Goal: Task Accomplishment & Management: Manage account settings

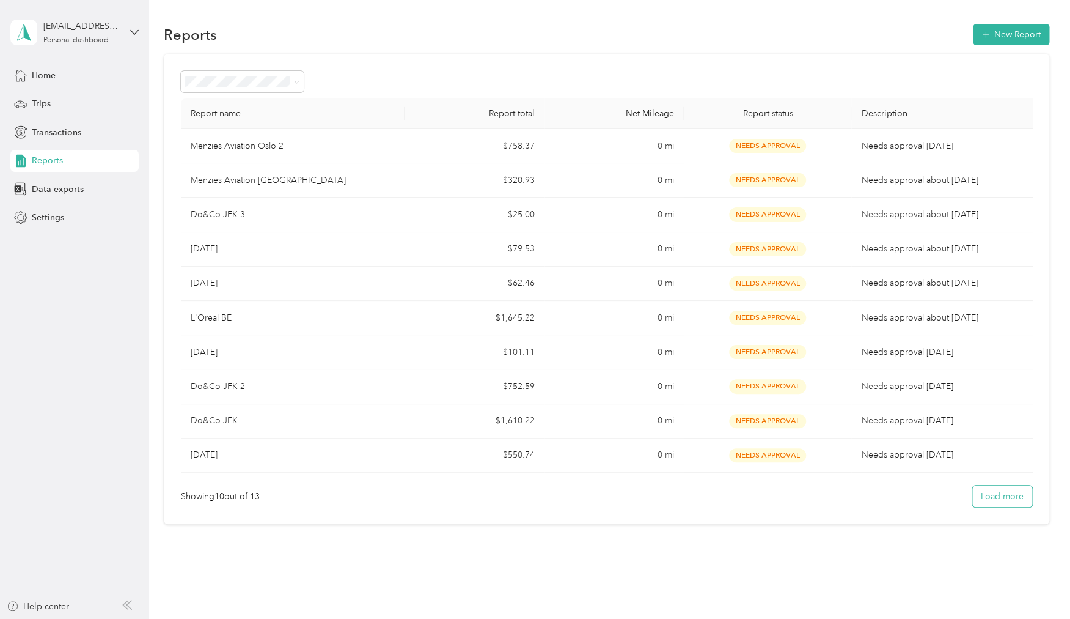
click at [1002, 487] on button "Load more" at bounding box center [1003, 495] width 60 height 21
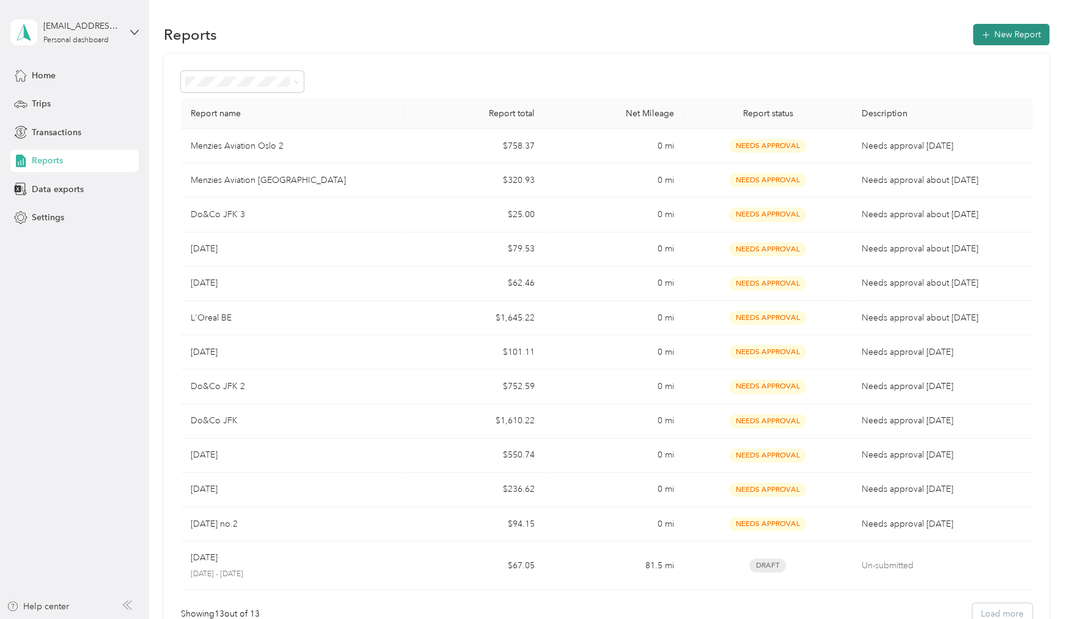
click at [992, 30] on icon "button" at bounding box center [986, 35] width 12 height 12
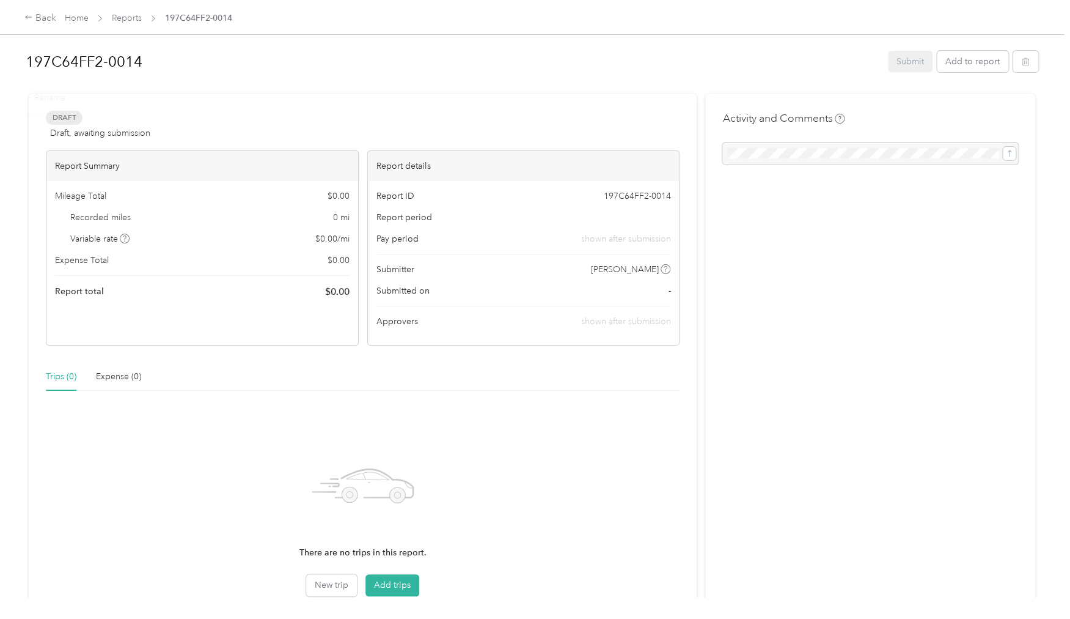
click at [50, 95] on div "Rename" at bounding box center [50, 98] width 48 height 30
click at [57, 101] on div "Rename" at bounding box center [50, 98] width 48 height 30
click at [136, 53] on h1 "197C64FF2-0014" at bounding box center [453, 61] width 854 height 29
click at [993, 53] on div "[DATE] Submit Add to report" at bounding box center [532, 65] width 1013 height 39
click at [991, 63] on button "Add to report" at bounding box center [973, 61] width 72 height 21
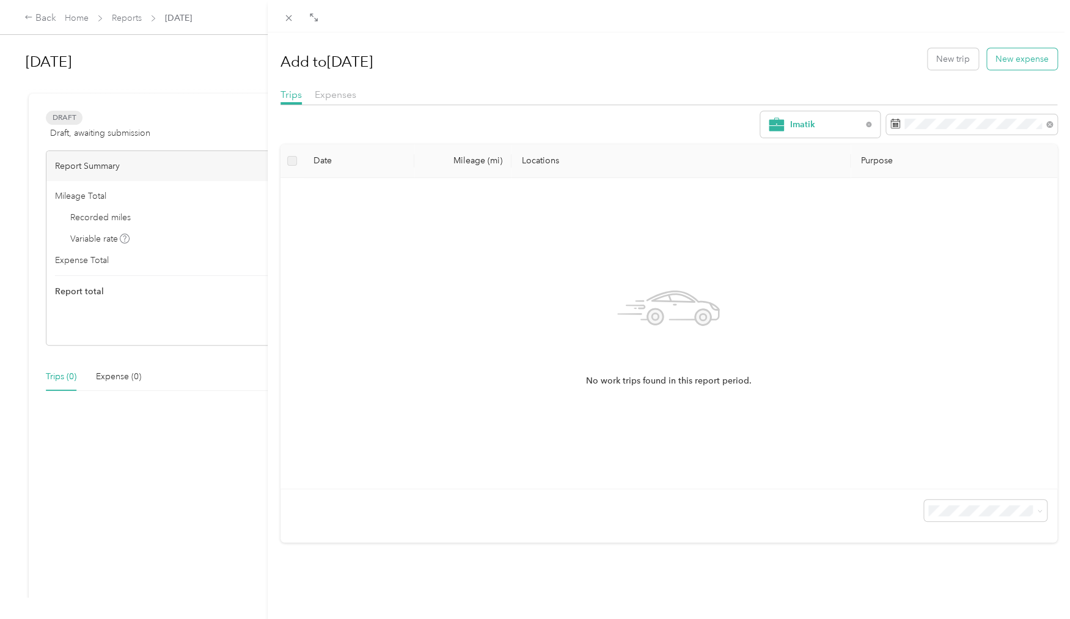
click at [1003, 63] on button "New expense" at bounding box center [1022, 58] width 70 height 21
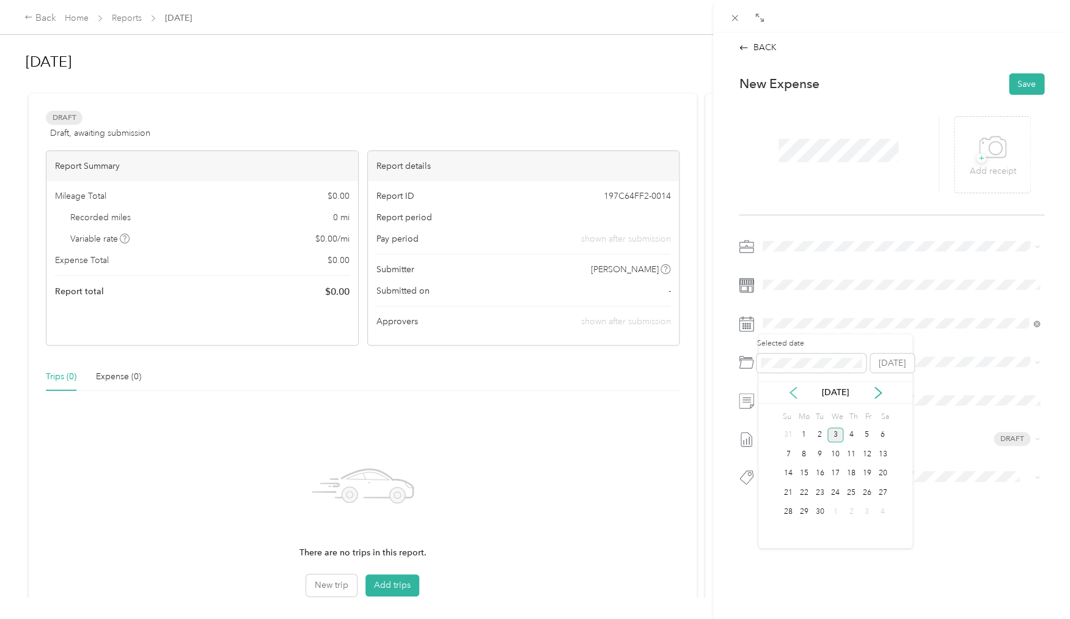
click at [793, 395] on icon at bounding box center [793, 392] width 6 height 11
click at [869, 476] on div "18" at bounding box center [867, 473] width 16 height 15
click at [983, 159] on span "+" at bounding box center [981, 157] width 9 height 9
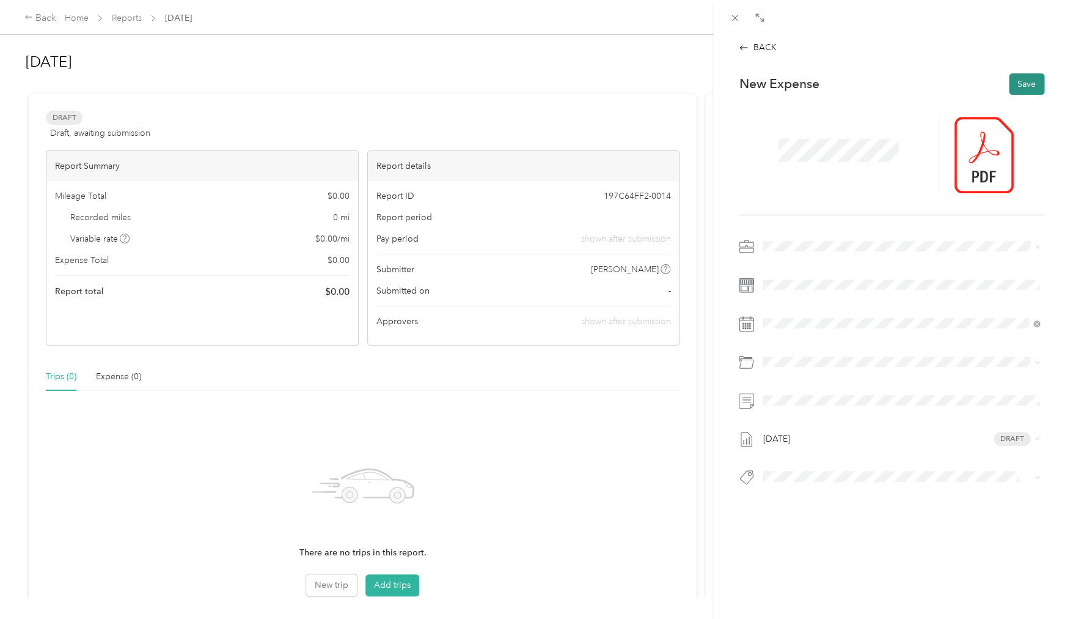
click at [1032, 79] on button "Save" at bounding box center [1026, 83] width 35 height 21
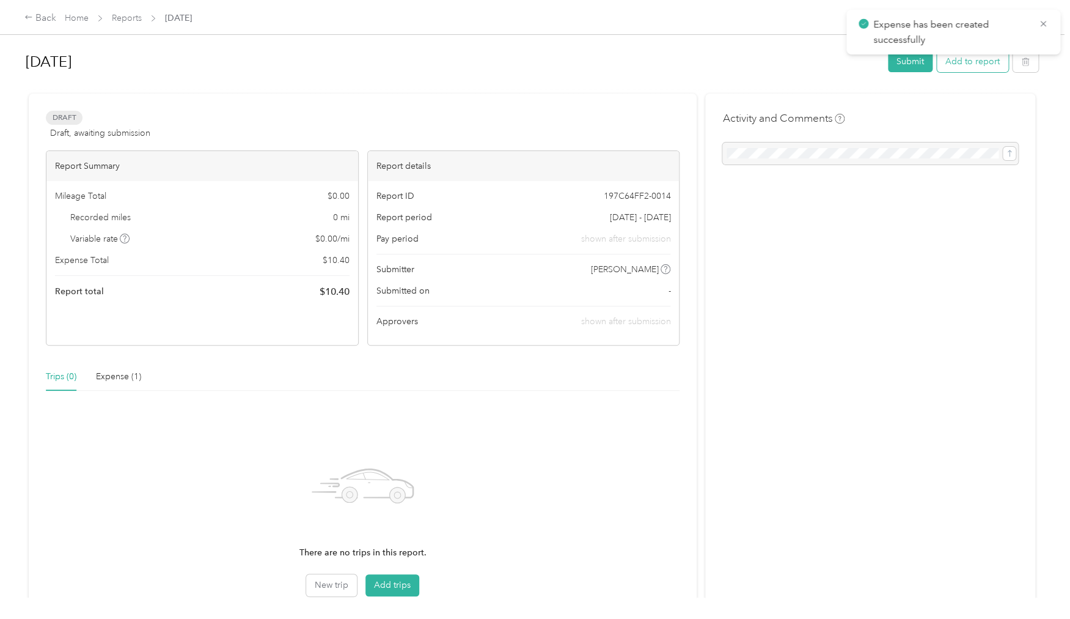
click at [998, 64] on button "Add to report" at bounding box center [973, 61] width 72 height 21
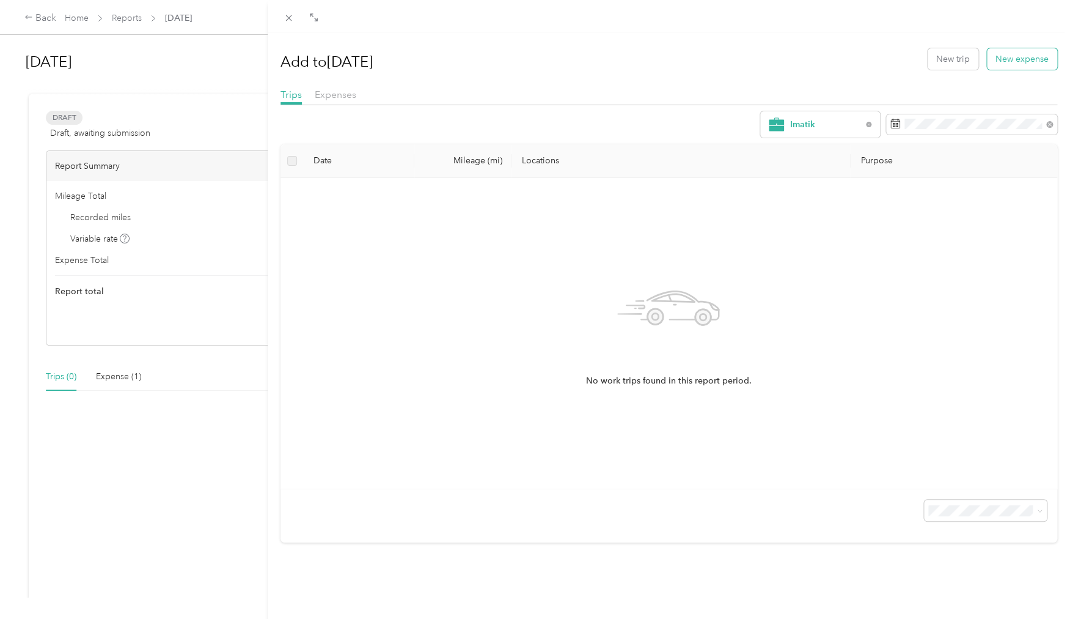
click at [1022, 61] on button "New expense" at bounding box center [1022, 58] width 70 height 21
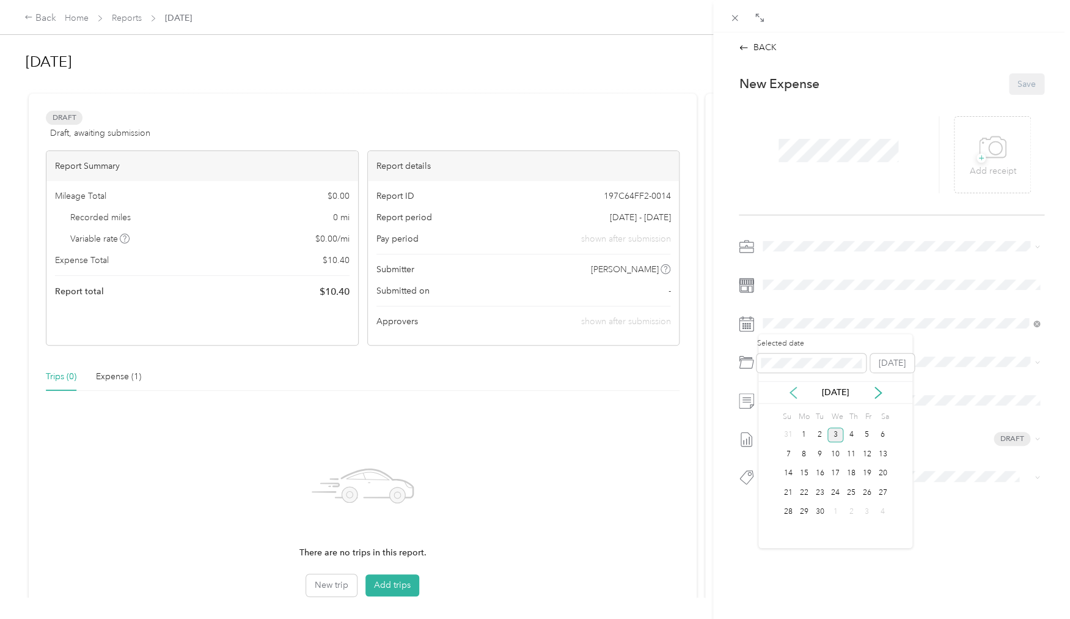
click at [791, 392] on icon at bounding box center [793, 392] width 6 height 11
click at [796, 391] on icon at bounding box center [793, 392] width 12 height 12
click at [850, 477] on div "17" at bounding box center [852, 473] width 16 height 15
click at [1013, 143] on div "+ Add receipt" at bounding box center [992, 154] width 46 height 47
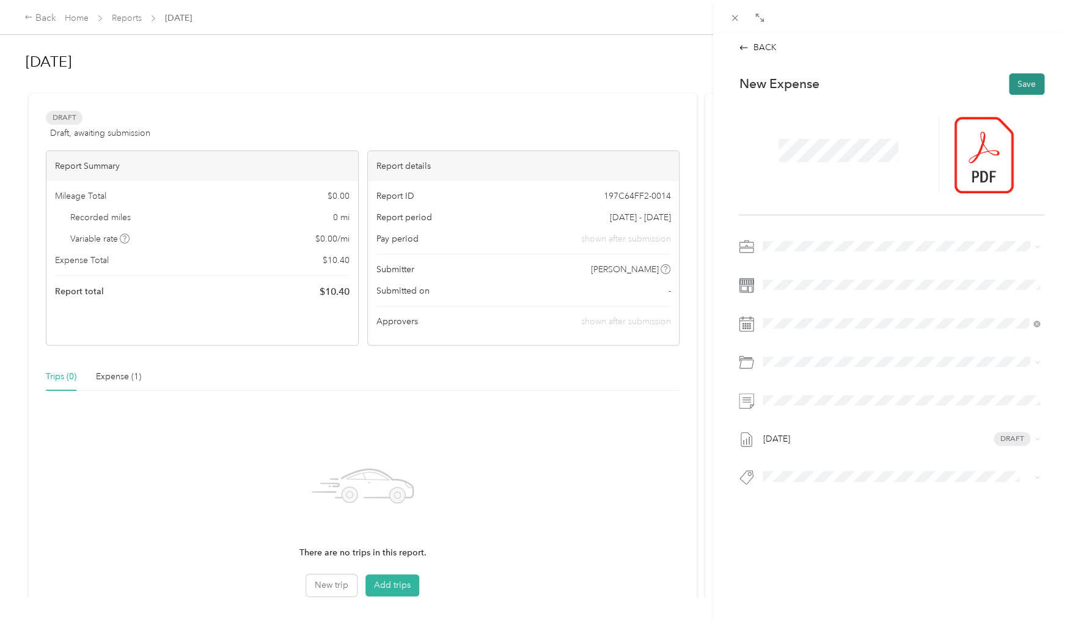
click at [1024, 87] on button "Save" at bounding box center [1026, 83] width 35 height 21
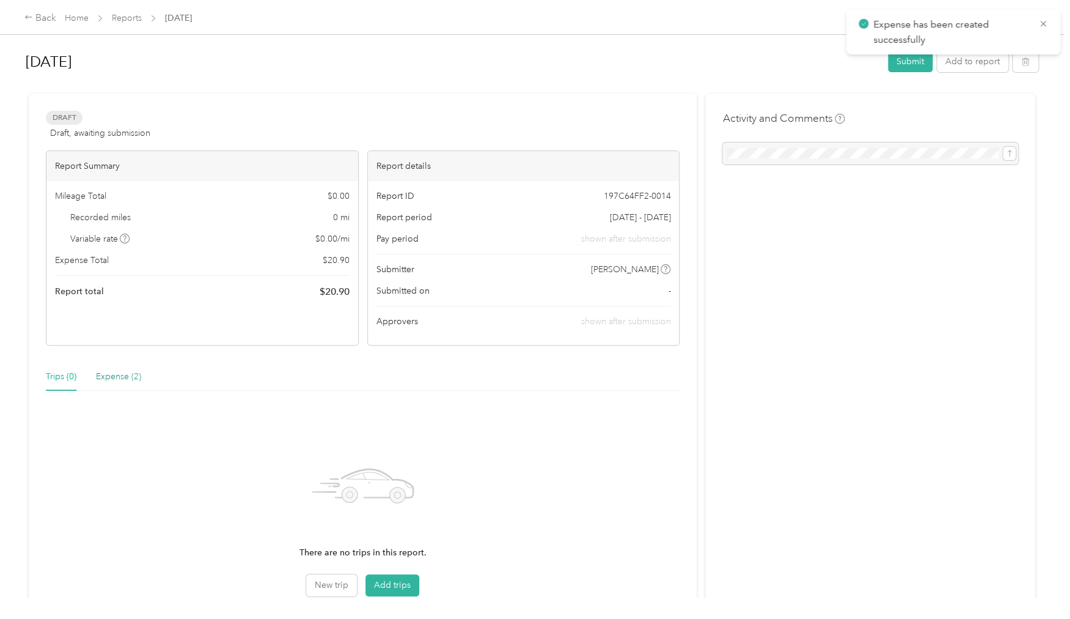
click at [127, 374] on div "Expense (2)" at bounding box center [118, 376] width 45 height 13
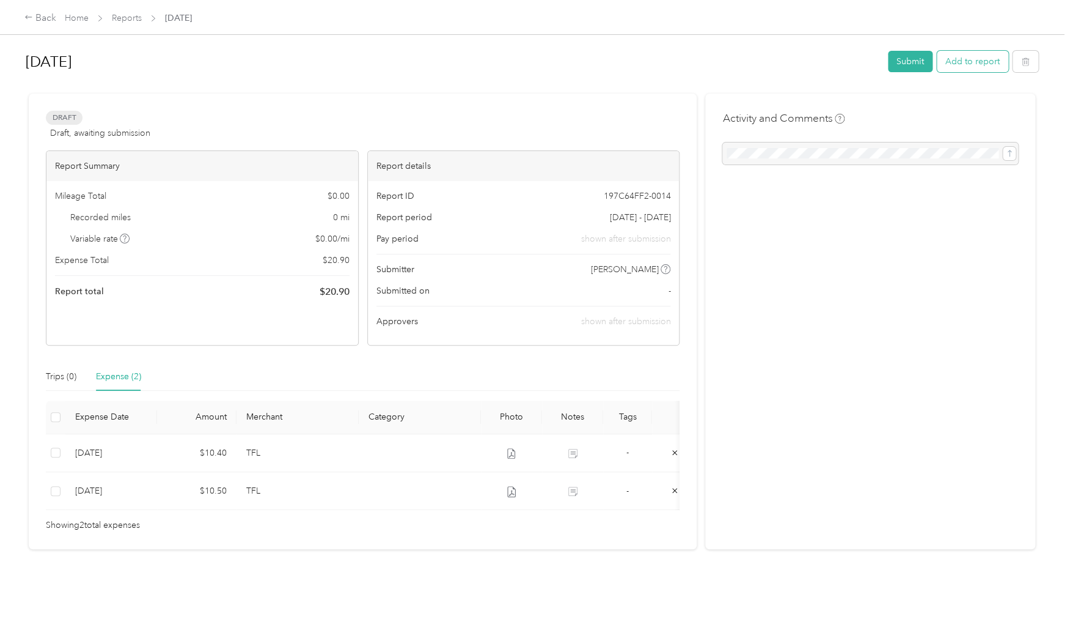
click at [993, 53] on button "Add to report" at bounding box center [973, 61] width 72 height 21
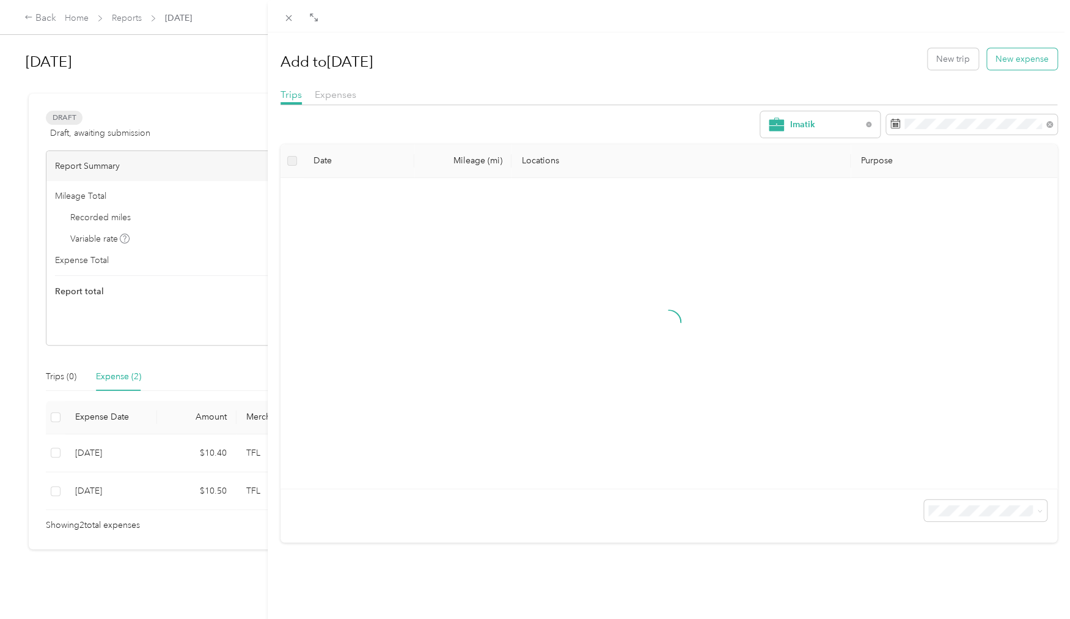
click at [999, 60] on button "New expense" at bounding box center [1022, 58] width 70 height 21
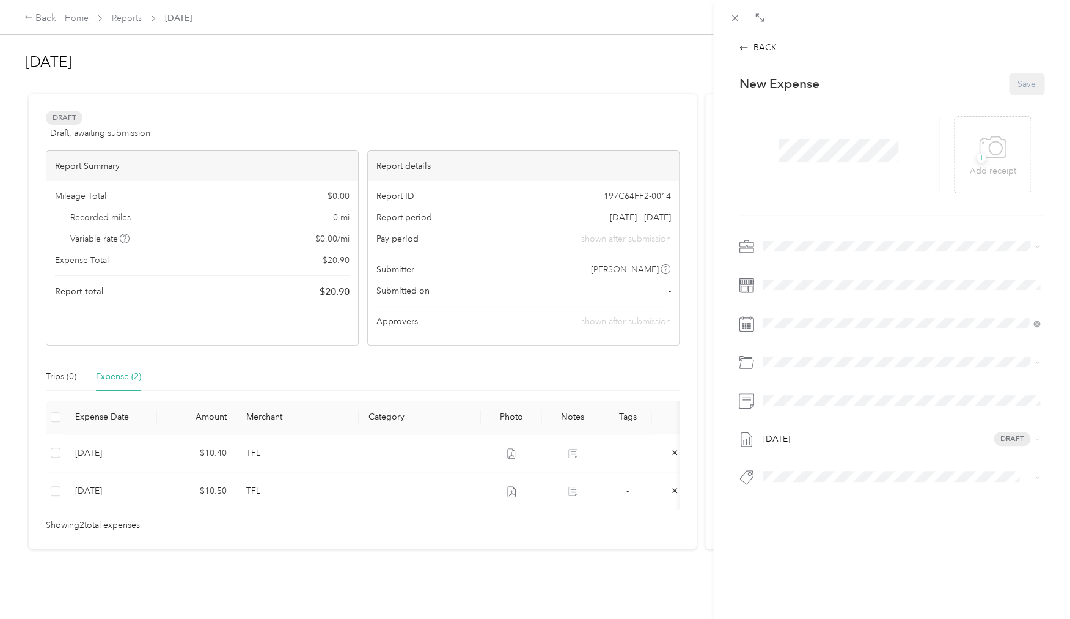
click at [798, 305] on div "[DATE] Draft" at bounding box center [892, 365] width 306 height 257
click at [794, 329] on span at bounding box center [902, 324] width 286 height 20
click at [795, 395] on icon at bounding box center [793, 392] width 12 height 12
click at [832, 473] on div "16" at bounding box center [836, 473] width 16 height 15
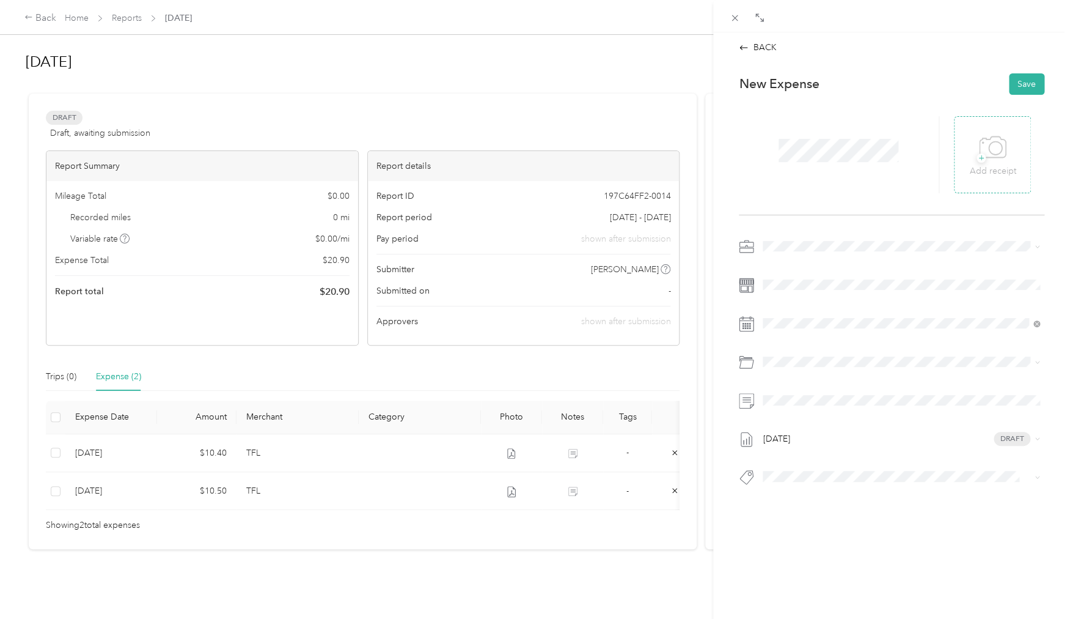
click at [1007, 158] on div "+ Add receipt" at bounding box center [992, 154] width 46 height 47
click at [946, 145] on div "+ Add receipt" at bounding box center [892, 155] width 306 height 120
click at [974, 161] on div "+ Add receipt" at bounding box center [992, 154] width 46 height 47
click at [1037, 86] on button "Save" at bounding box center [1026, 83] width 35 height 21
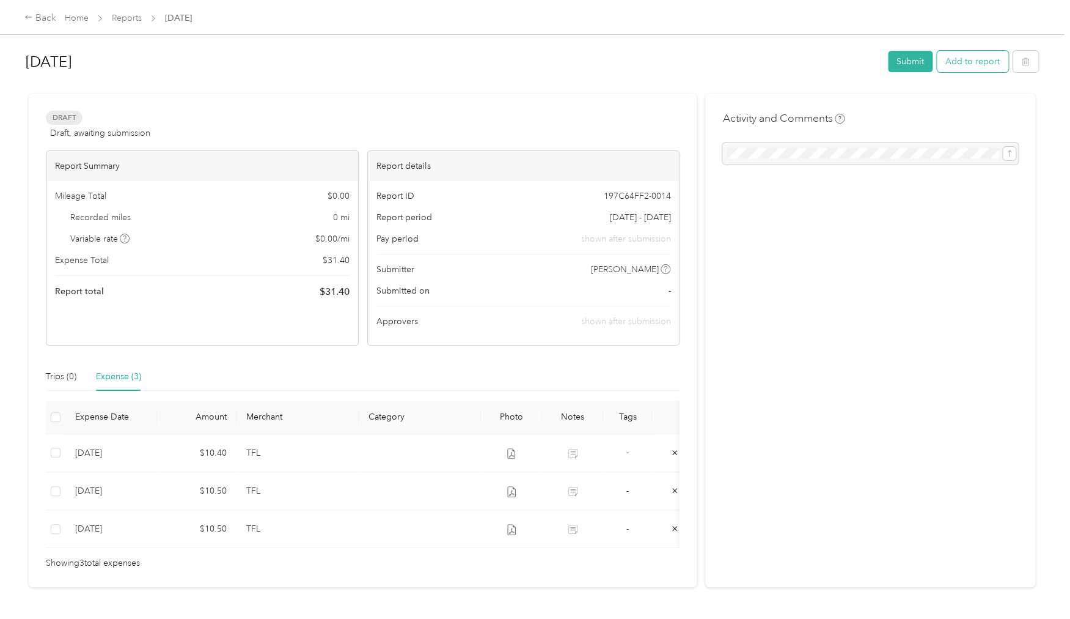
click at [979, 68] on button "Add to report" at bounding box center [973, 61] width 72 height 21
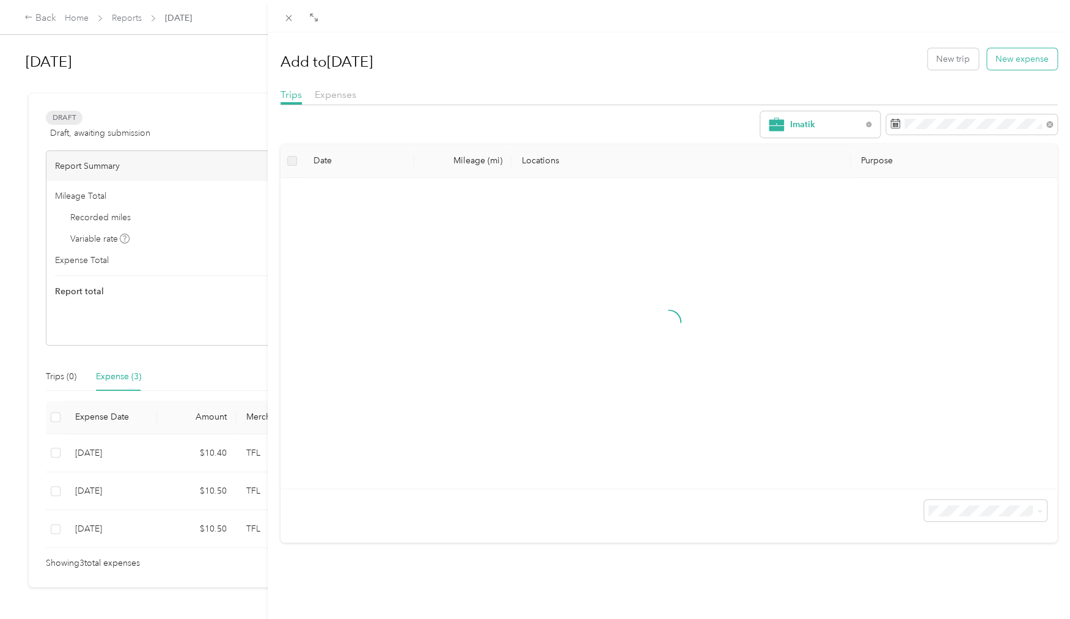
click at [1005, 59] on button "New expense" at bounding box center [1022, 58] width 70 height 21
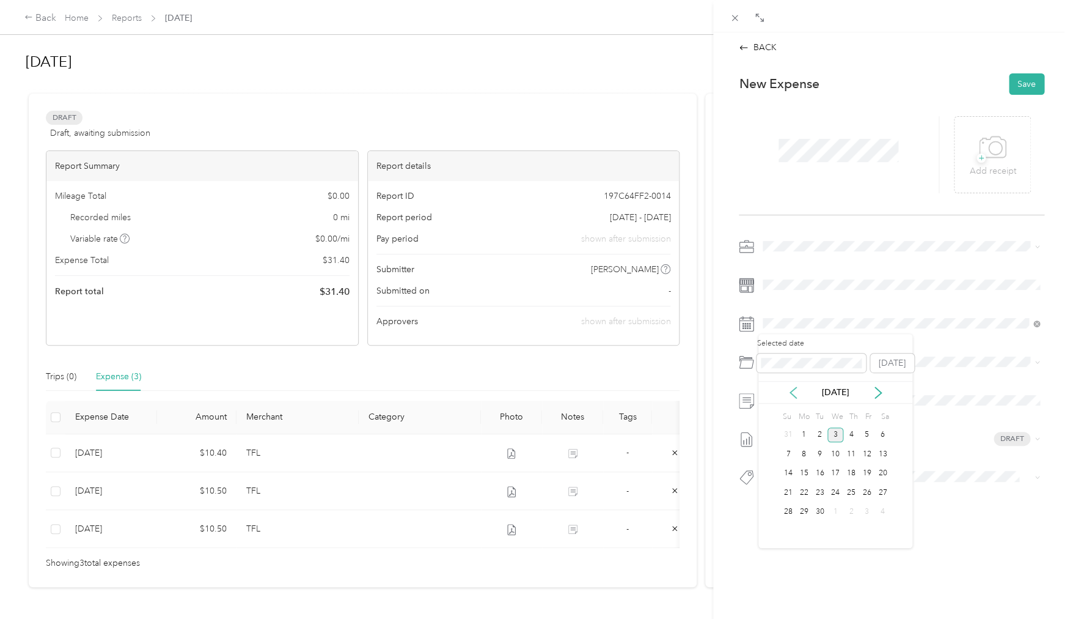
click at [795, 389] on icon at bounding box center [793, 392] width 6 height 11
click at [793, 389] on icon at bounding box center [793, 392] width 12 height 12
click at [880, 473] on div "19" at bounding box center [883, 473] width 16 height 15
click at [828, 337] on div "[DATE] Draft" at bounding box center [892, 365] width 306 height 257
click at [866, 474] on div "18" at bounding box center [867, 473] width 16 height 15
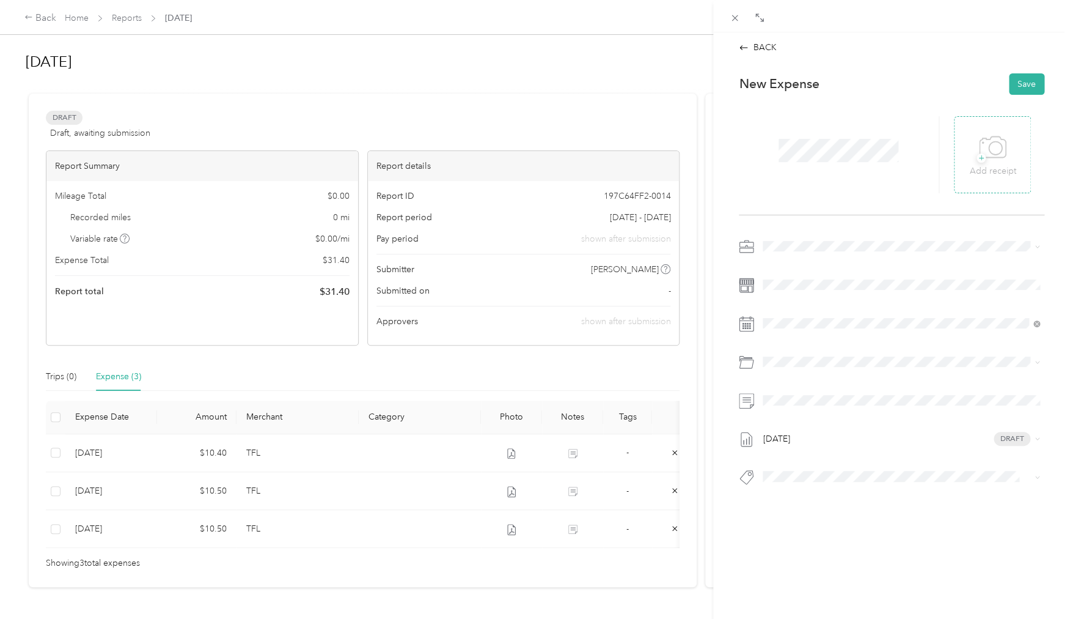
click at [973, 152] on div "+ Add receipt" at bounding box center [992, 154] width 46 height 47
click at [977, 152] on icon at bounding box center [975, 153] width 11 height 7
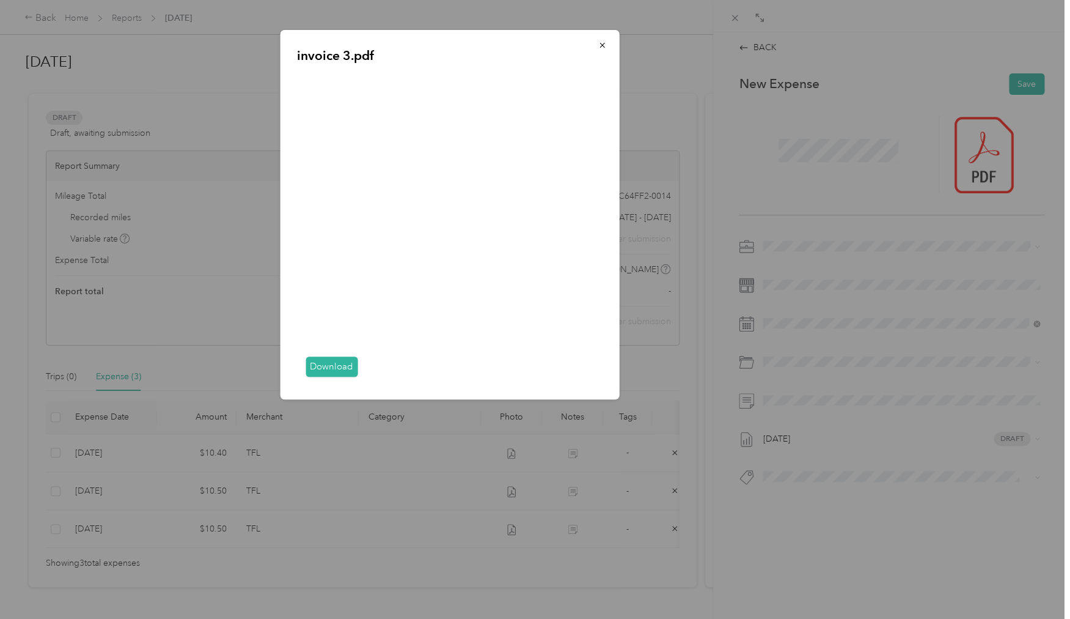
click at [785, 521] on div at bounding box center [535, 309] width 1070 height 619
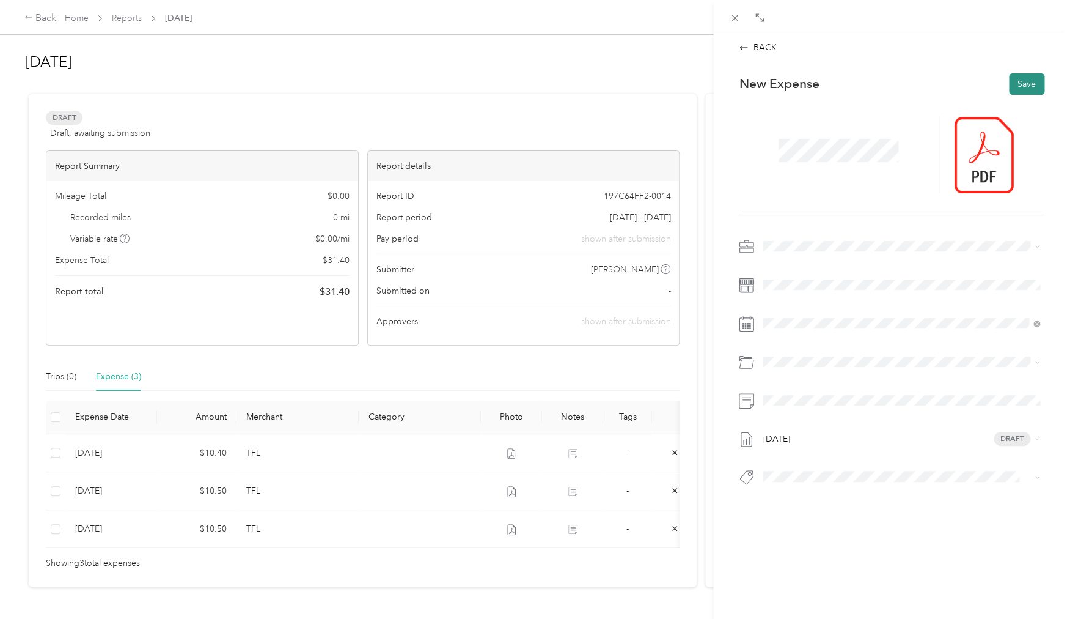
click at [1032, 83] on button "Save" at bounding box center [1026, 83] width 35 height 21
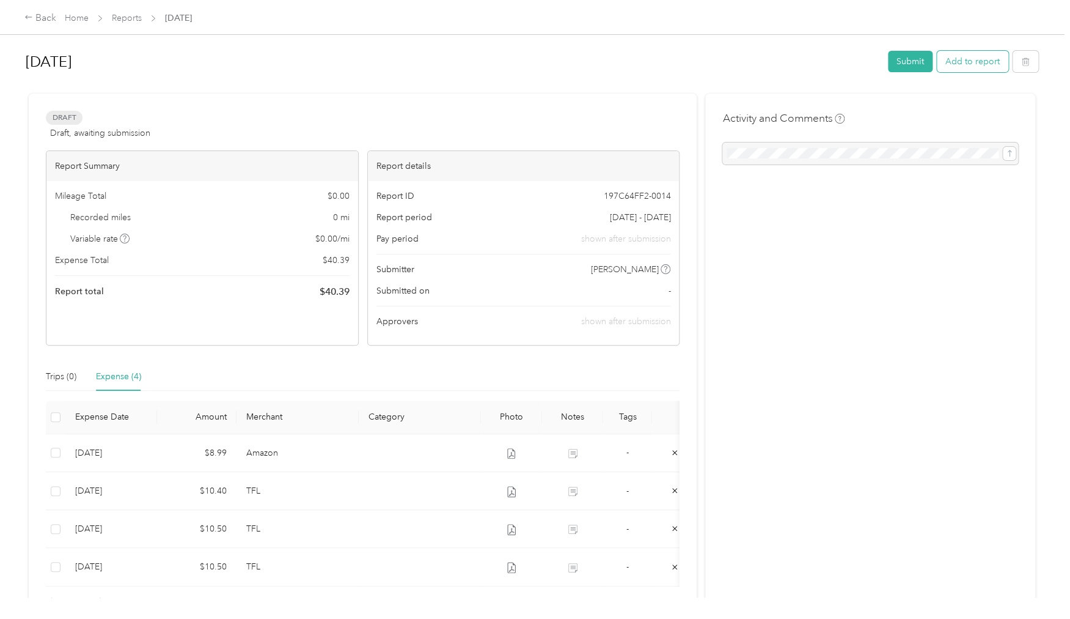
click at [995, 56] on button "Add to report" at bounding box center [973, 61] width 72 height 21
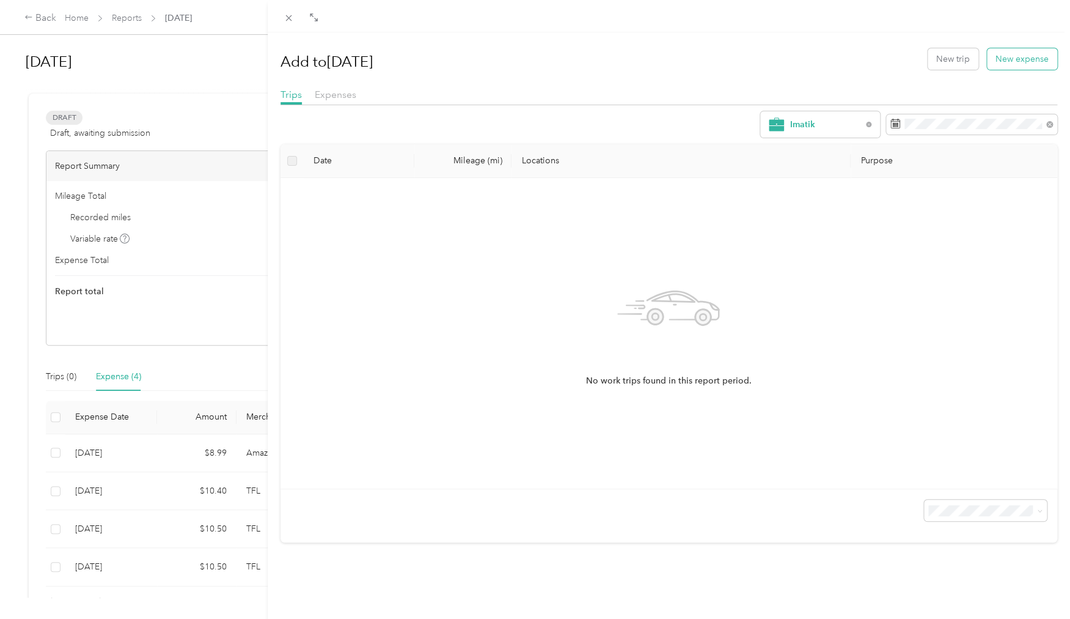
click at [1021, 57] on button "New expense" at bounding box center [1022, 58] width 70 height 21
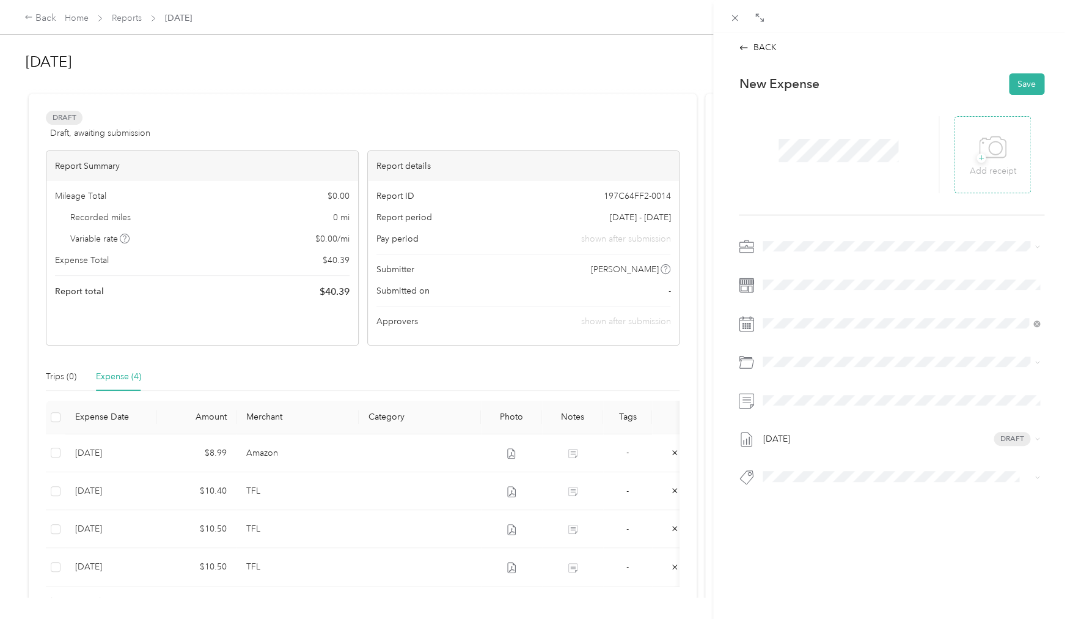
click at [988, 175] on p "Add receipt" at bounding box center [992, 170] width 46 height 13
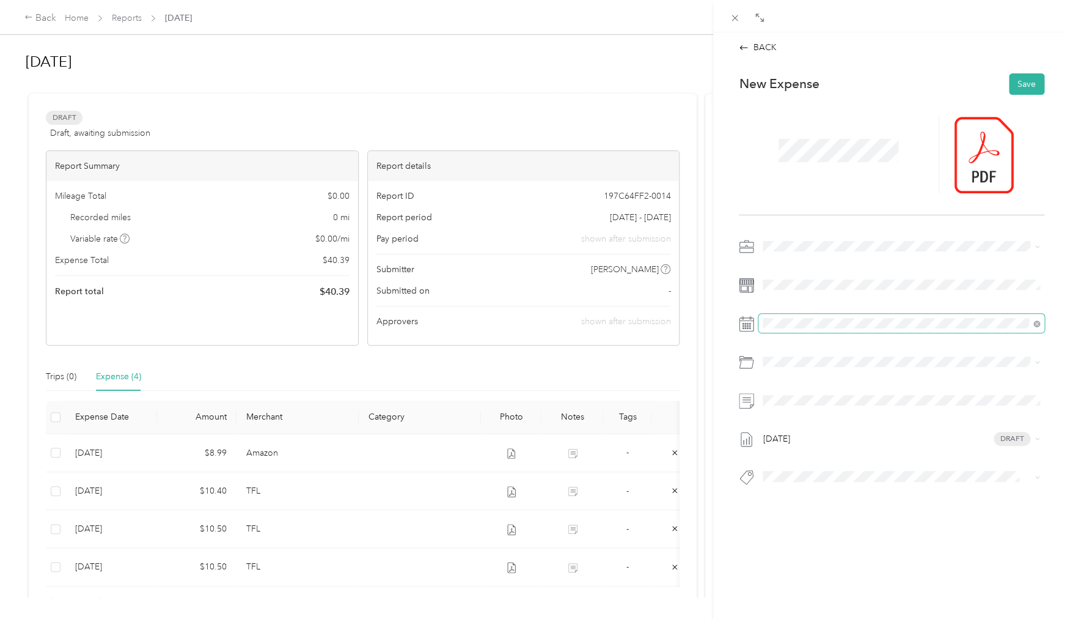
click at [902, 317] on span at bounding box center [902, 324] width 286 height 20
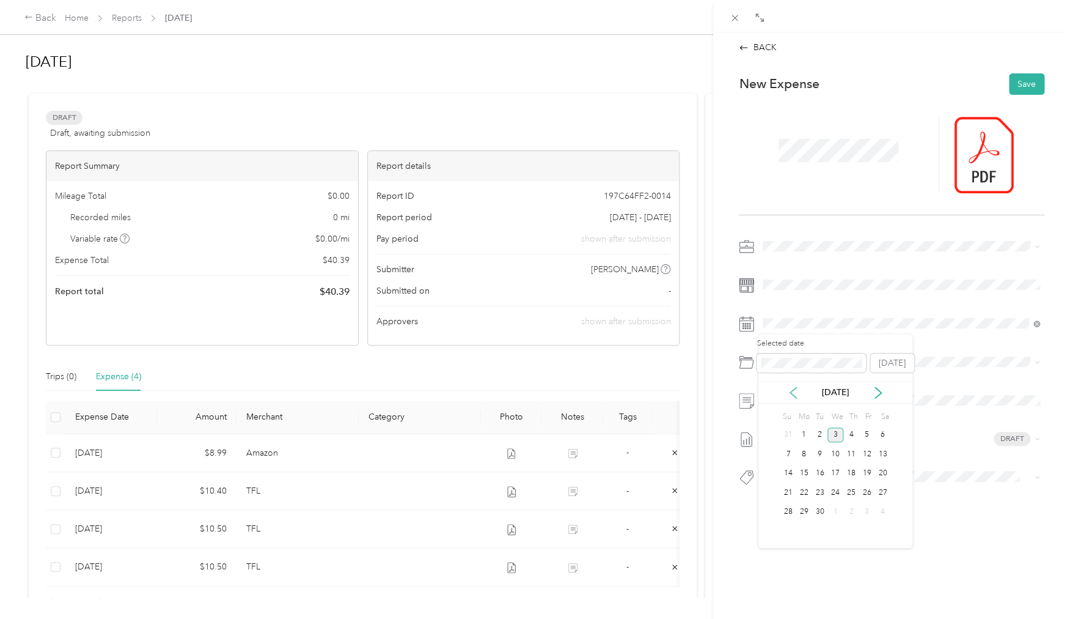
click at [796, 390] on icon at bounding box center [793, 392] width 12 height 12
click at [807, 490] on div "21" at bounding box center [804, 492] width 16 height 15
click at [1026, 86] on button "Save" at bounding box center [1026, 83] width 35 height 21
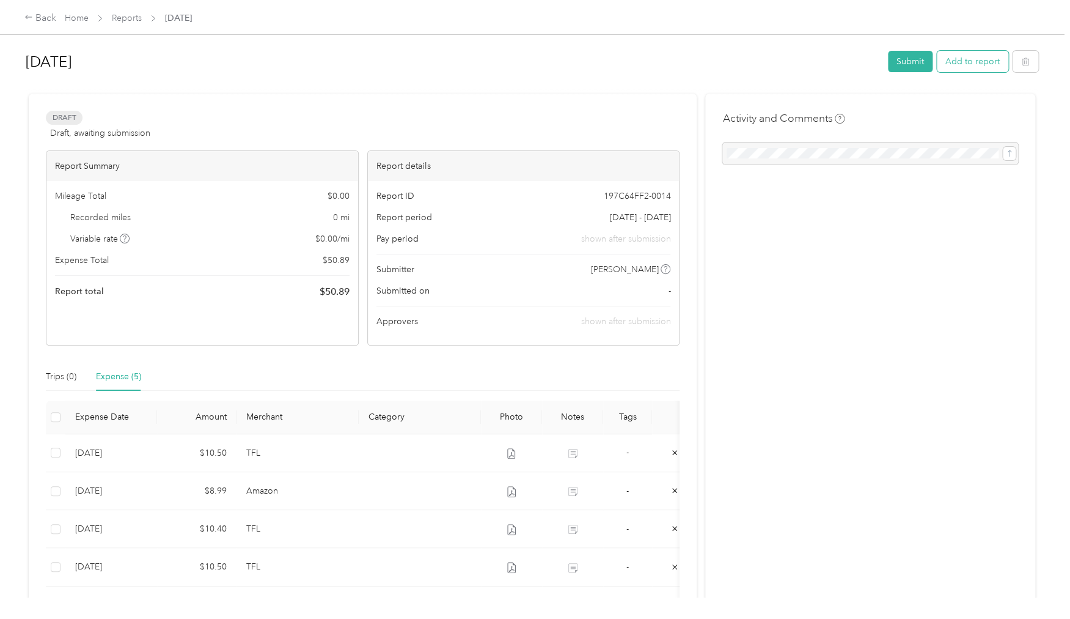
click at [998, 54] on button "Add to report" at bounding box center [973, 61] width 72 height 21
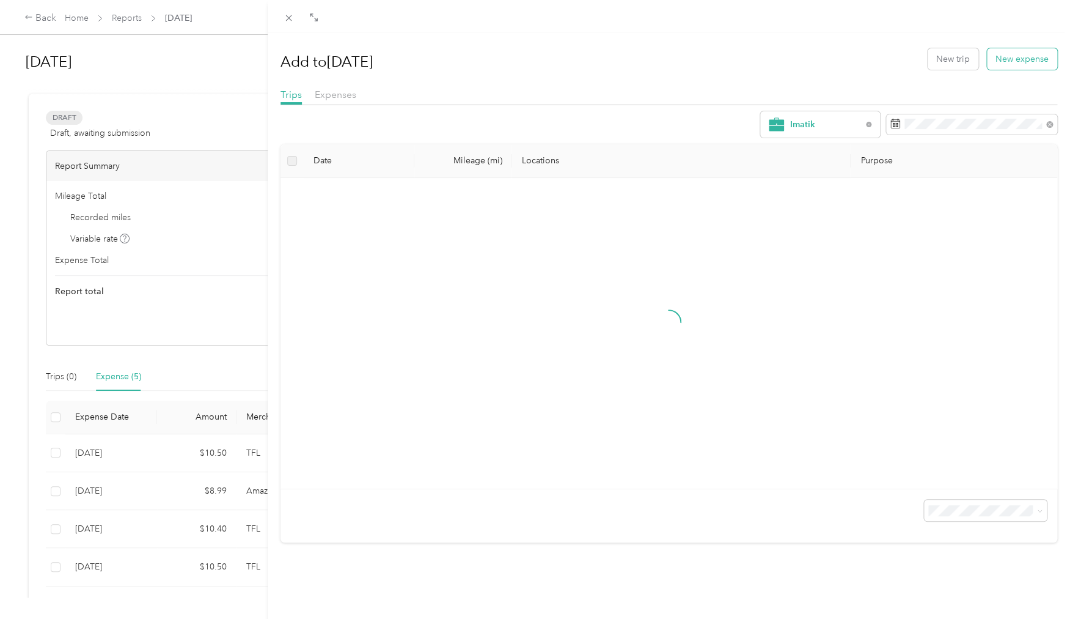
click at [1009, 64] on button "New expense" at bounding box center [1022, 58] width 70 height 21
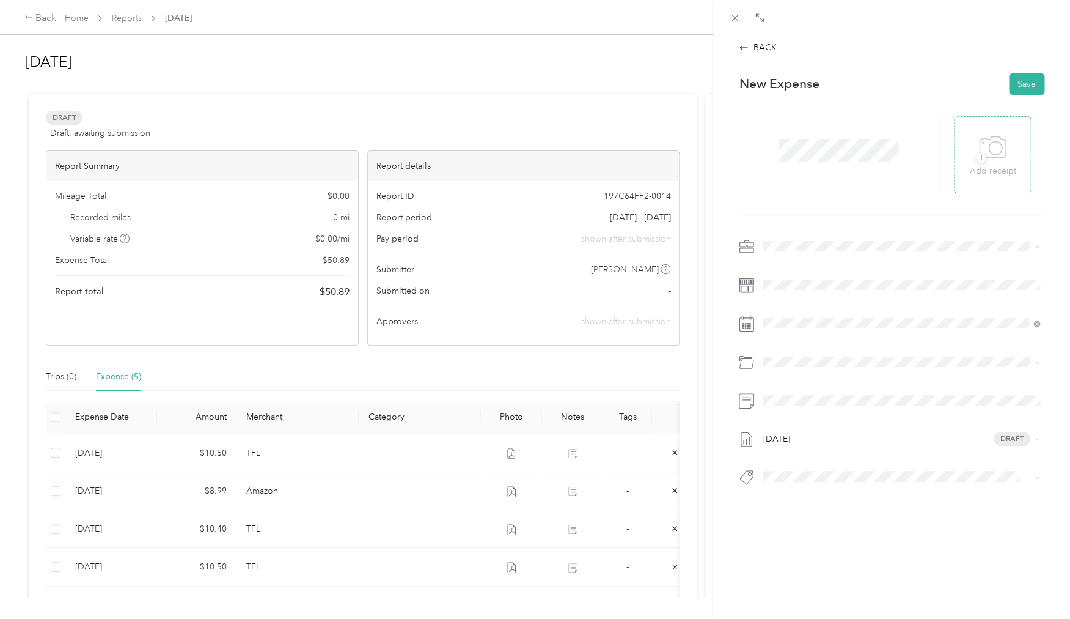
click at [1004, 154] on icon at bounding box center [993, 148] width 28 height 34
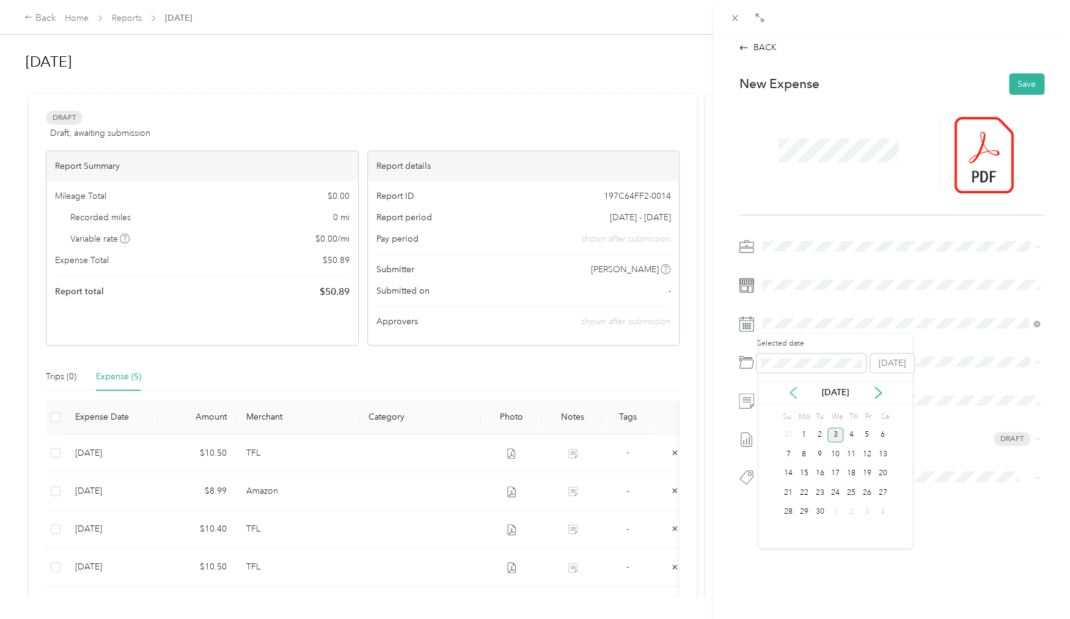
click at [793, 390] on icon at bounding box center [793, 392] width 6 height 11
click at [819, 493] on div "22" at bounding box center [820, 492] width 16 height 15
click at [1032, 77] on button "Save" at bounding box center [1026, 83] width 35 height 21
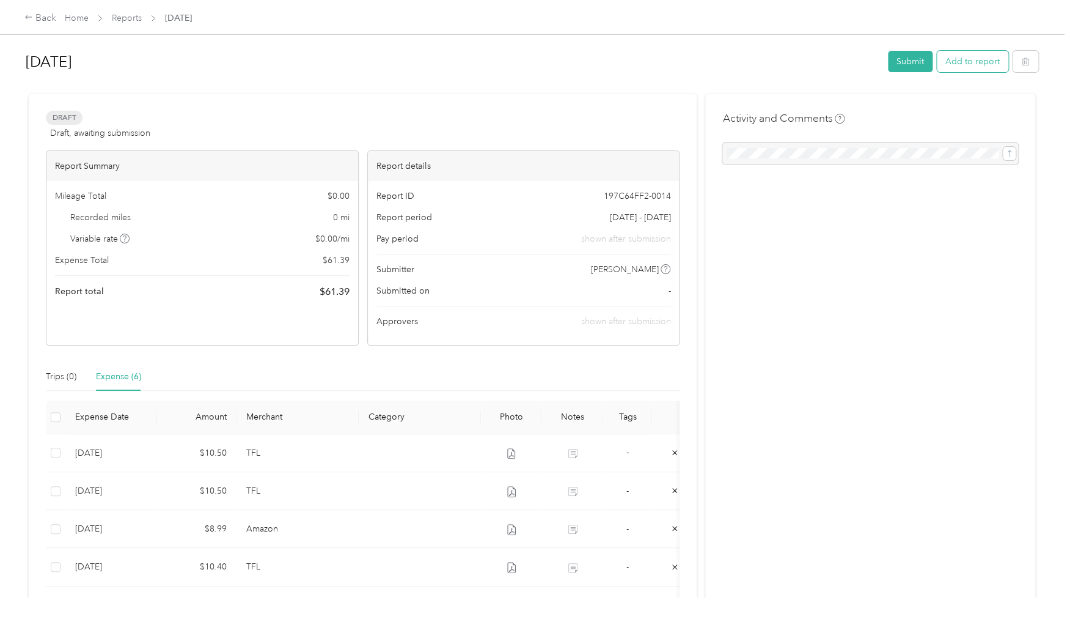
click at [966, 67] on button "Add to report" at bounding box center [973, 61] width 72 height 21
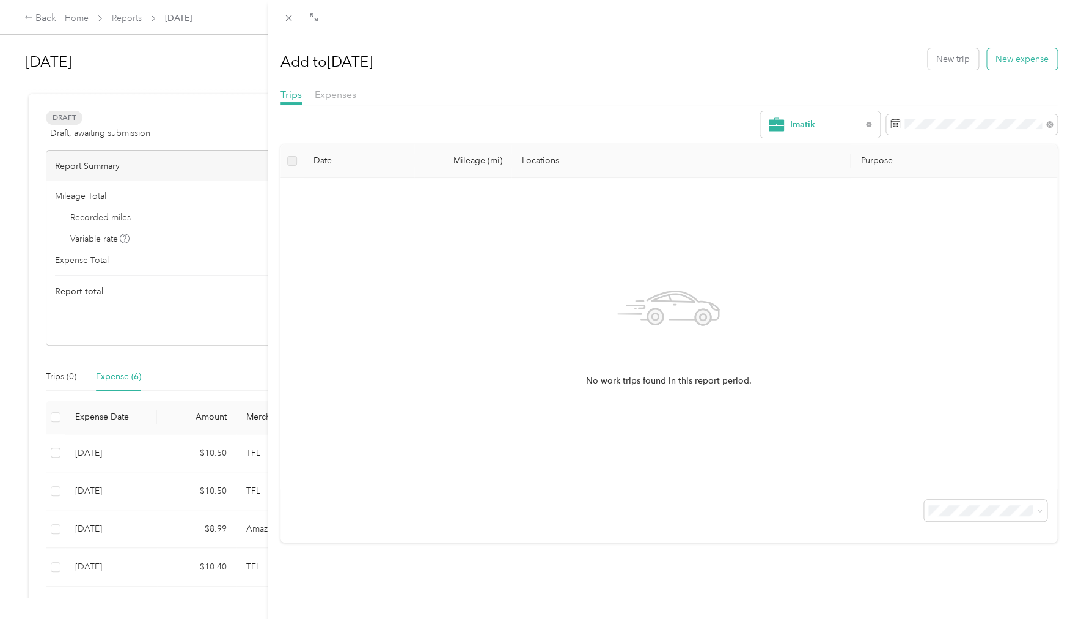
click at [1015, 53] on button "New expense" at bounding box center [1022, 58] width 70 height 21
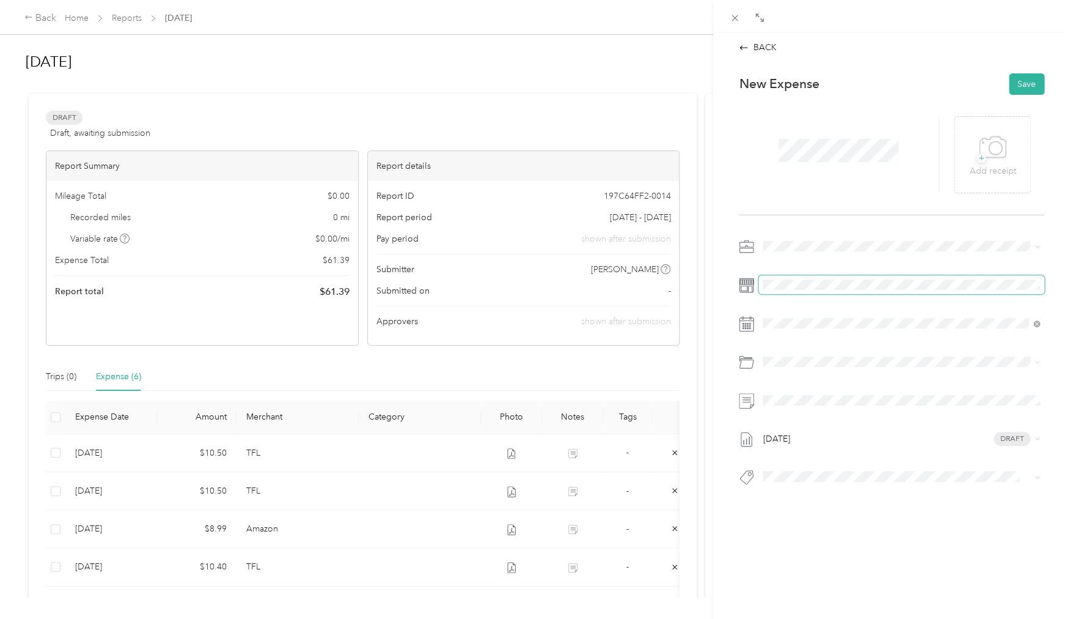
click at [818, 278] on span at bounding box center [902, 285] width 286 height 20
click at [799, 397] on icon at bounding box center [793, 392] width 12 height 12
click at [872, 389] on div "[DATE]" at bounding box center [836, 392] width 154 height 13
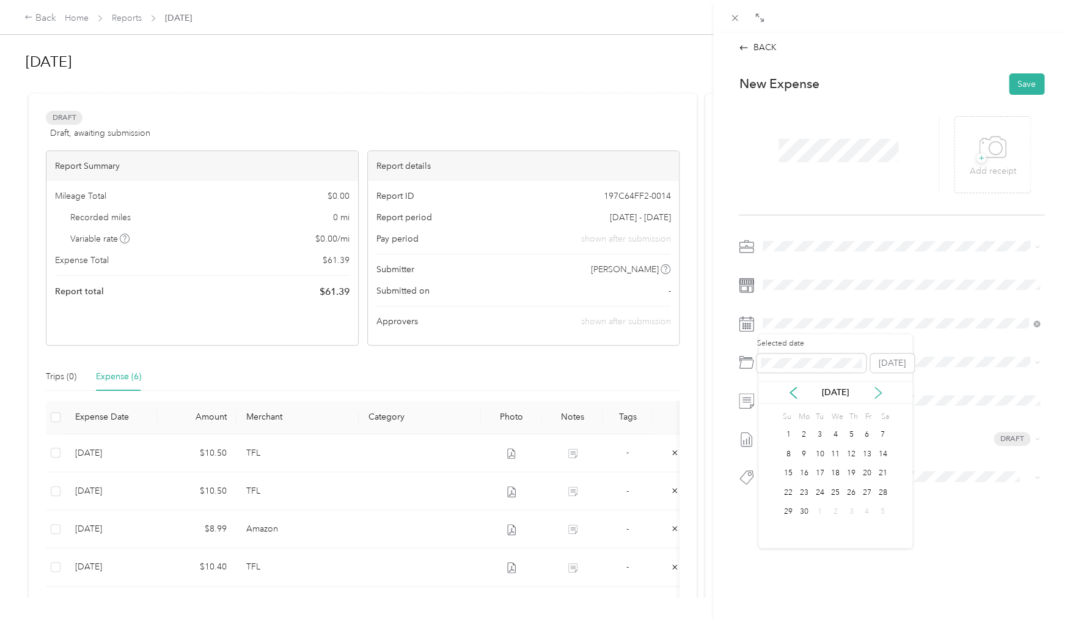
click at [877, 391] on icon at bounding box center [878, 392] width 12 height 12
click at [839, 494] on div "23" at bounding box center [836, 492] width 16 height 15
click at [995, 167] on p "Add receipt" at bounding box center [992, 170] width 46 height 13
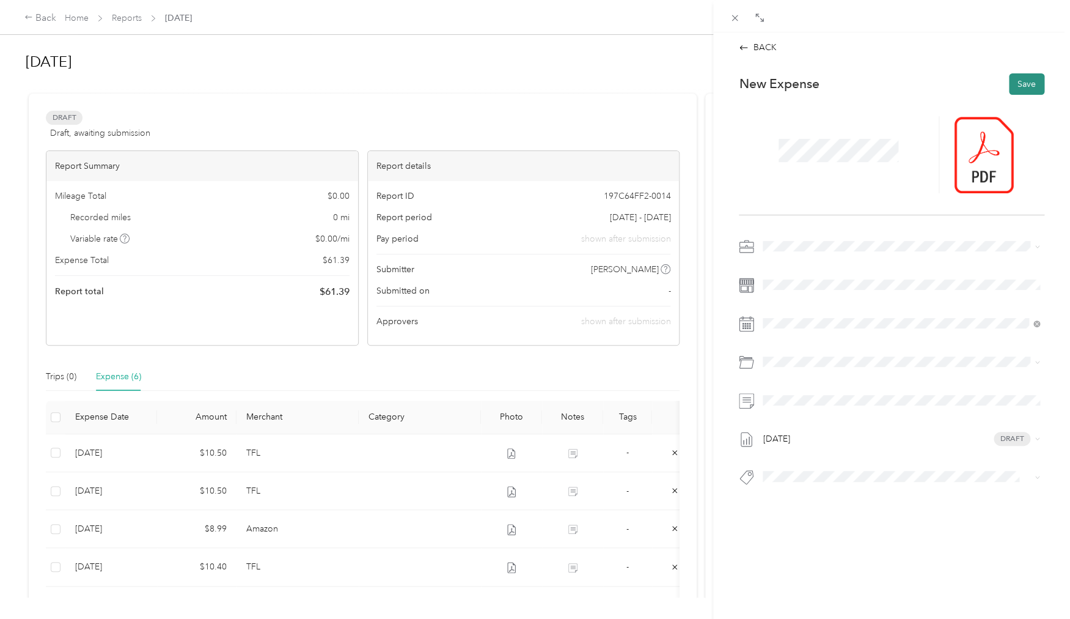
click at [1029, 85] on button "Save" at bounding box center [1026, 83] width 35 height 21
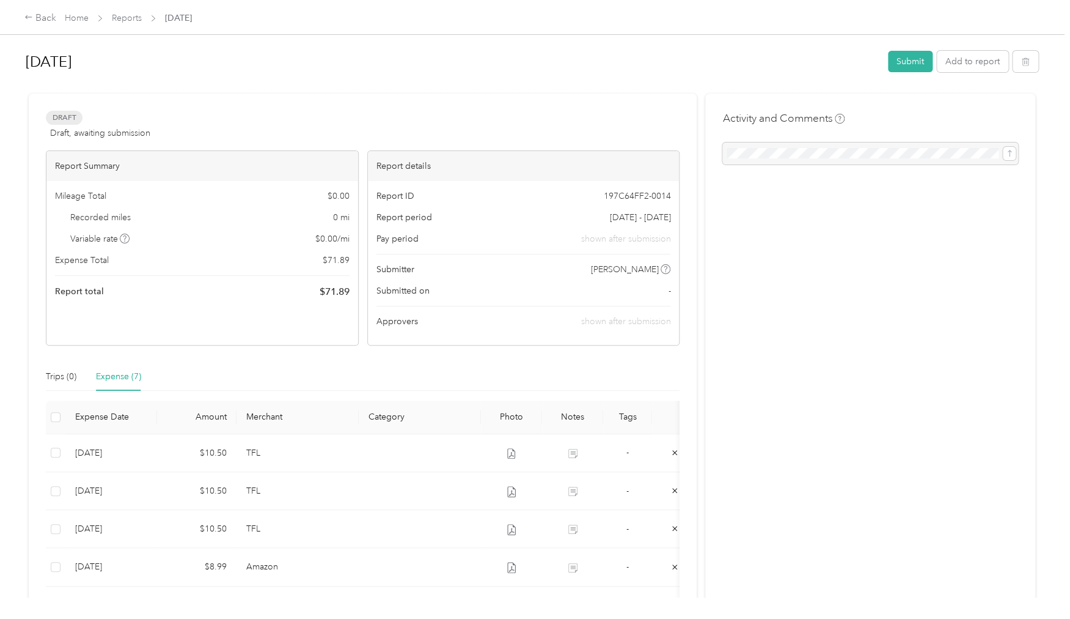
click at [976, 76] on div "[DATE] Submit Add to report" at bounding box center [532, 64] width 1013 height 36
click at [974, 67] on button "Add to report" at bounding box center [973, 61] width 72 height 21
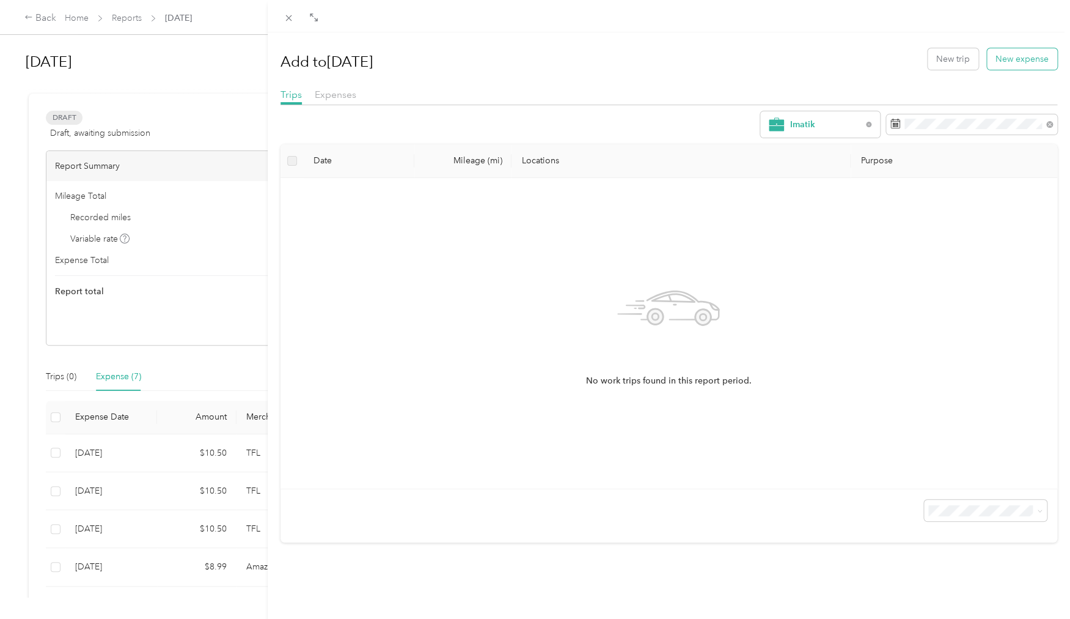
click at [1007, 61] on button "New expense" at bounding box center [1022, 58] width 70 height 21
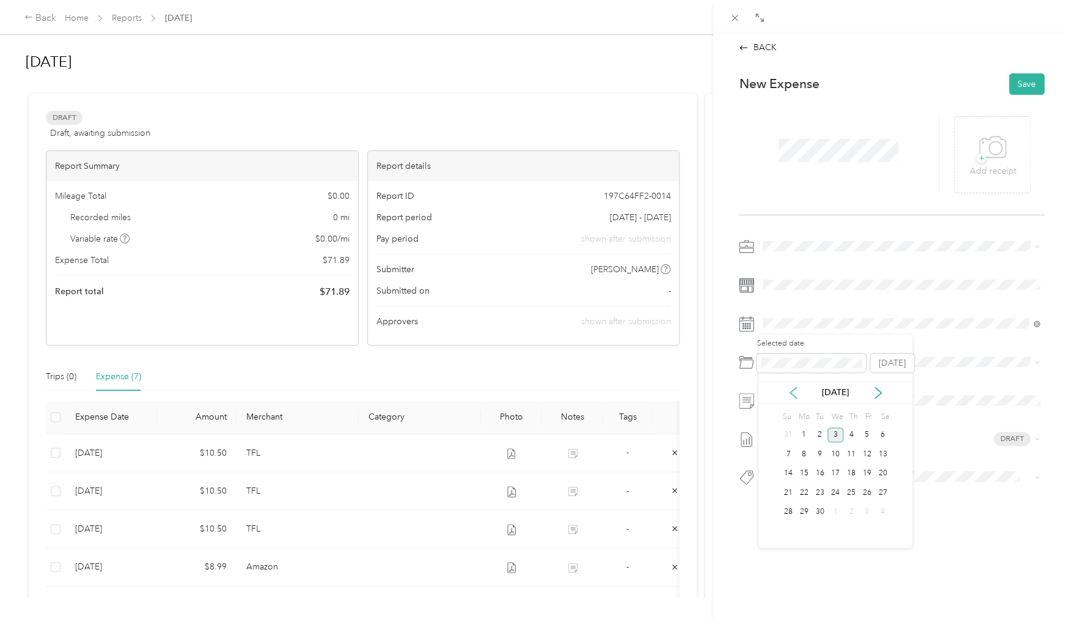
click at [792, 389] on icon at bounding box center [793, 392] width 12 height 12
click at [848, 493] on div "24" at bounding box center [852, 492] width 16 height 15
click at [998, 148] on icon at bounding box center [993, 148] width 28 height 34
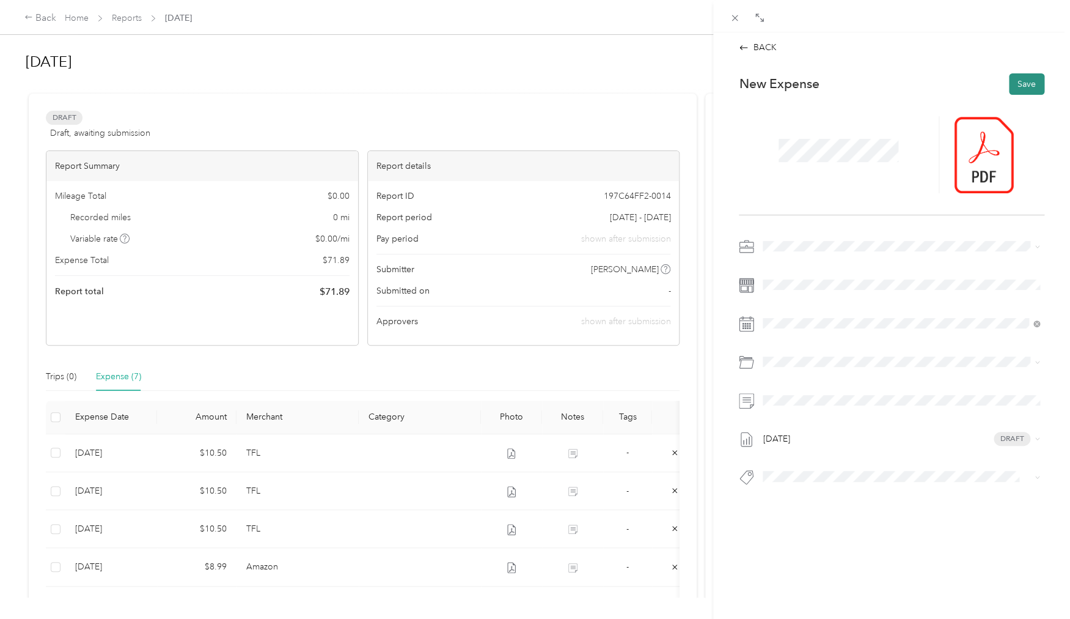
click at [1028, 84] on button "Save" at bounding box center [1026, 83] width 35 height 21
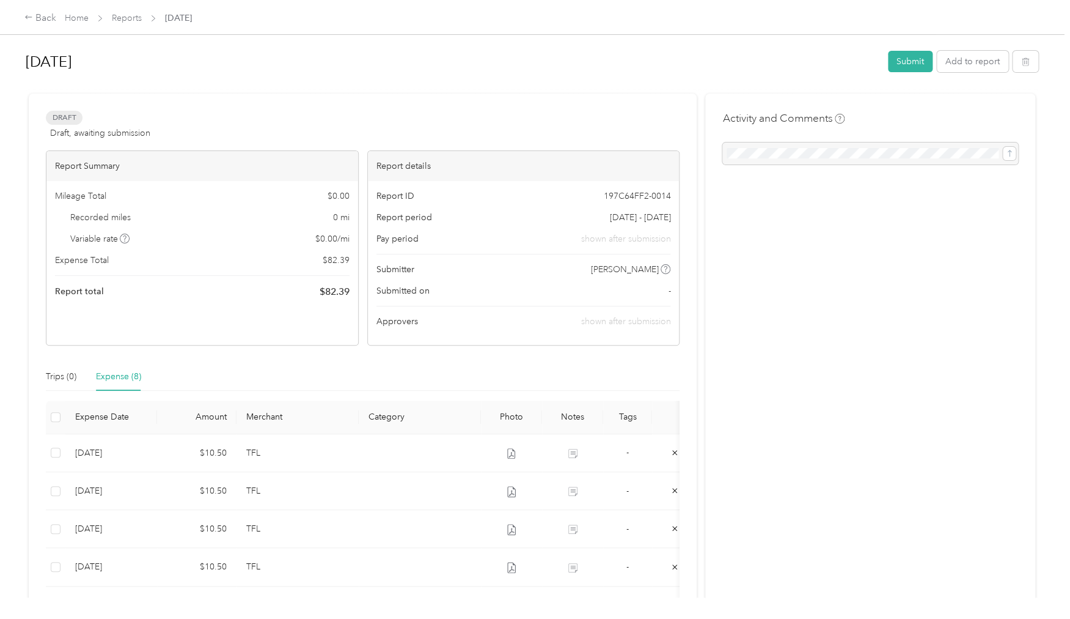
click at [123, 24] on span "Reports" at bounding box center [127, 18] width 30 height 13
click at [121, 17] on link "Reports" at bounding box center [127, 18] width 30 height 10
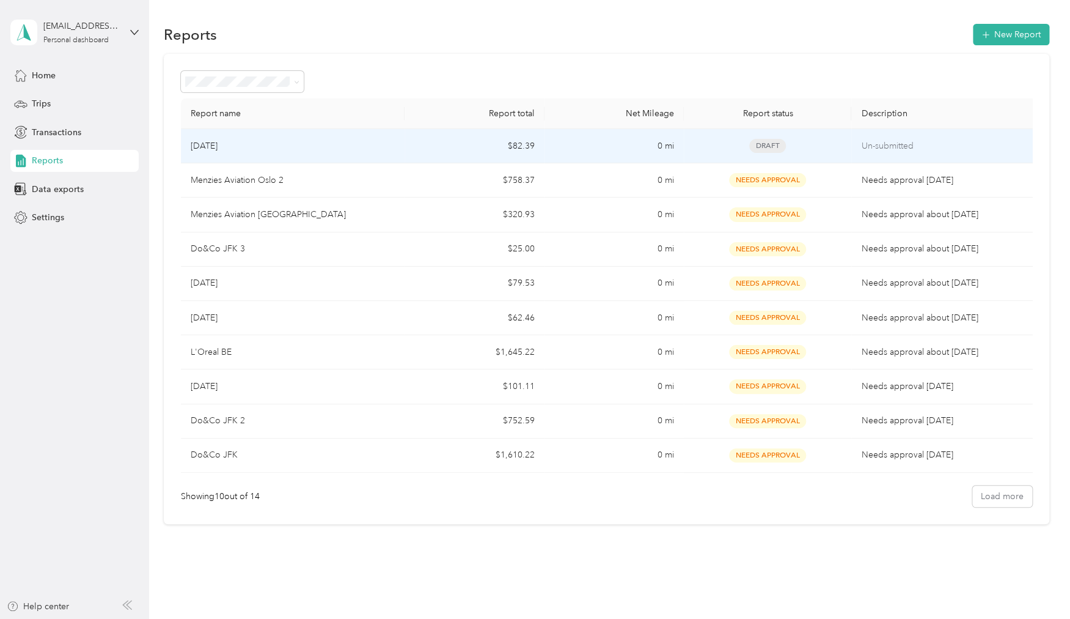
click at [839, 150] on div "Draft" at bounding box center [768, 146] width 148 height 14
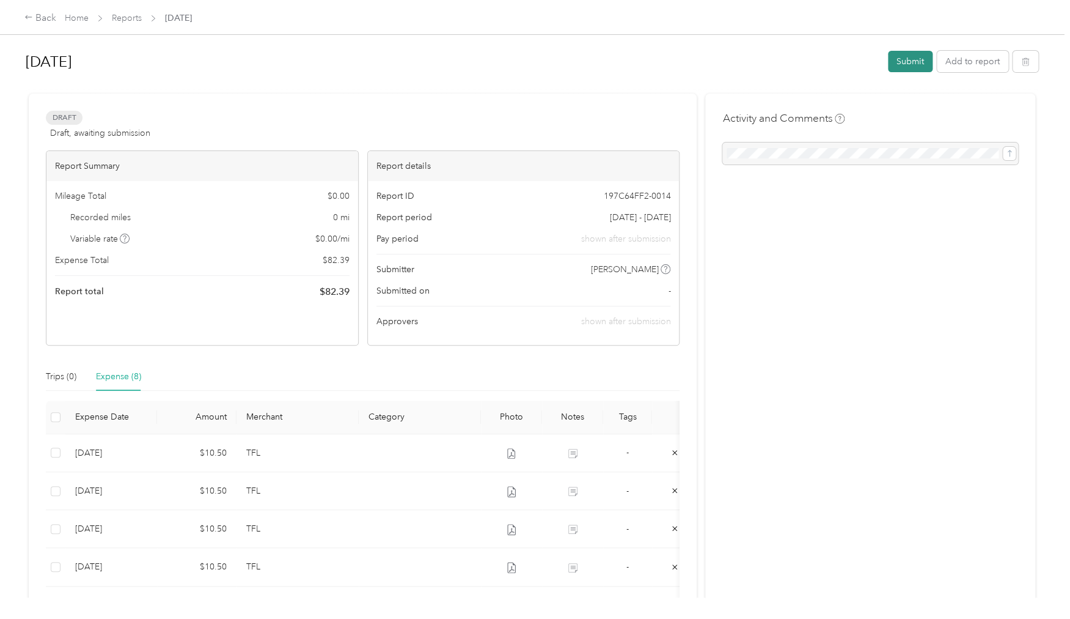
click at [915, 61] on button "Submit" at bounding box center [910, 61] width 45 height 21
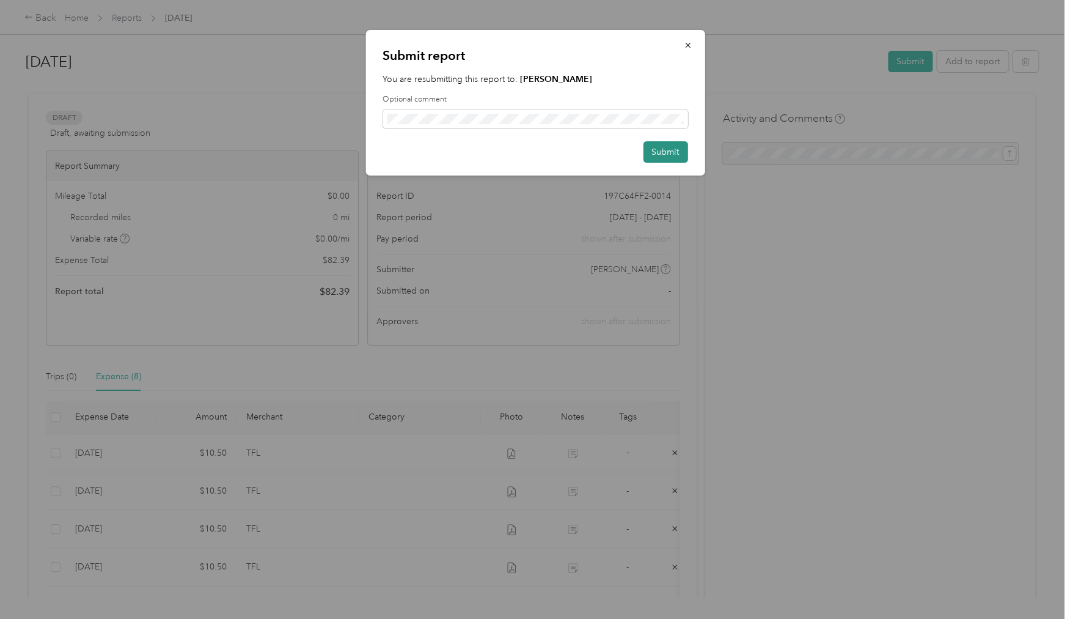
click at [661, 154] on button "Submit" at bounding box center [665, 151] width 45 height 21
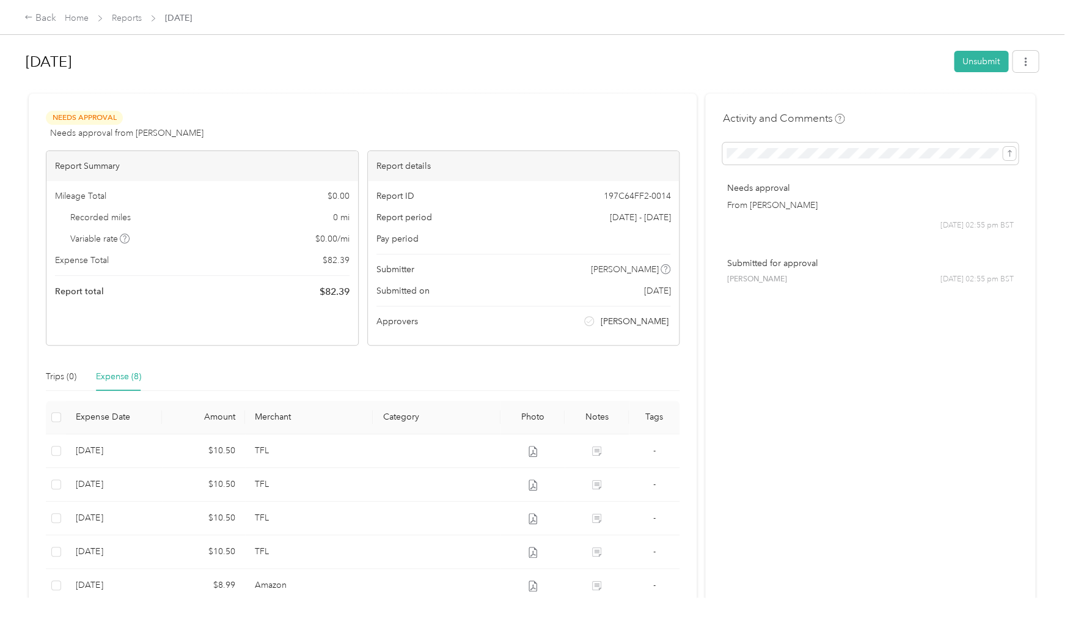
click at [128, 24] on span "Reports" at bounding box center [127, 18] width 30 height 13
click at [129, 18] on link "Reports" at bounding box center [127, 18] width 30 height 10
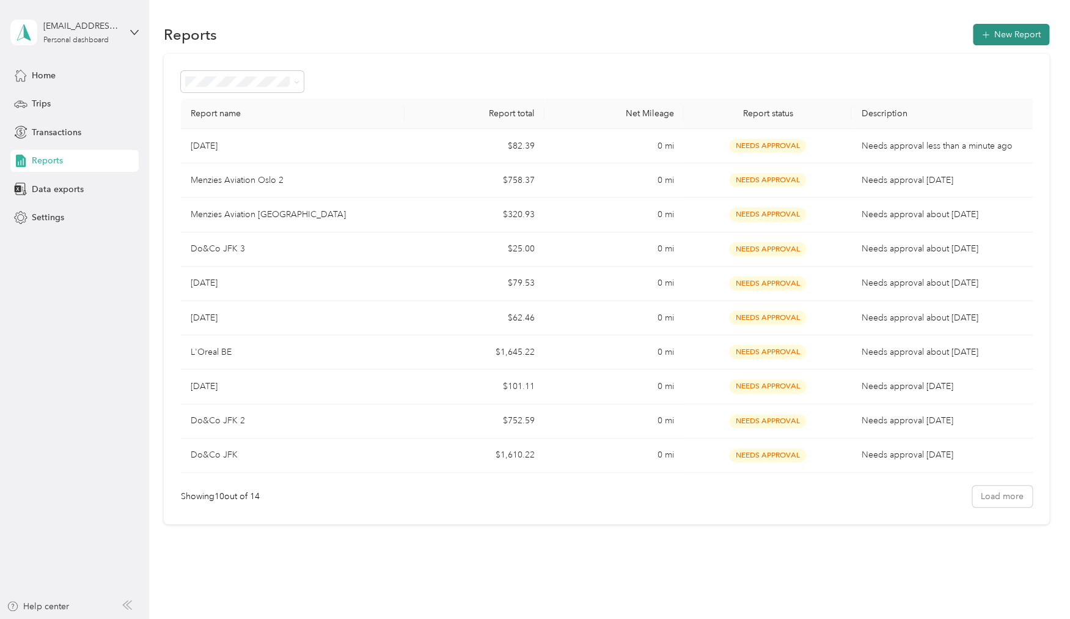
click at [1000, 41] on button "New Report" at bounding box center [1011, 34] width 76 height 21
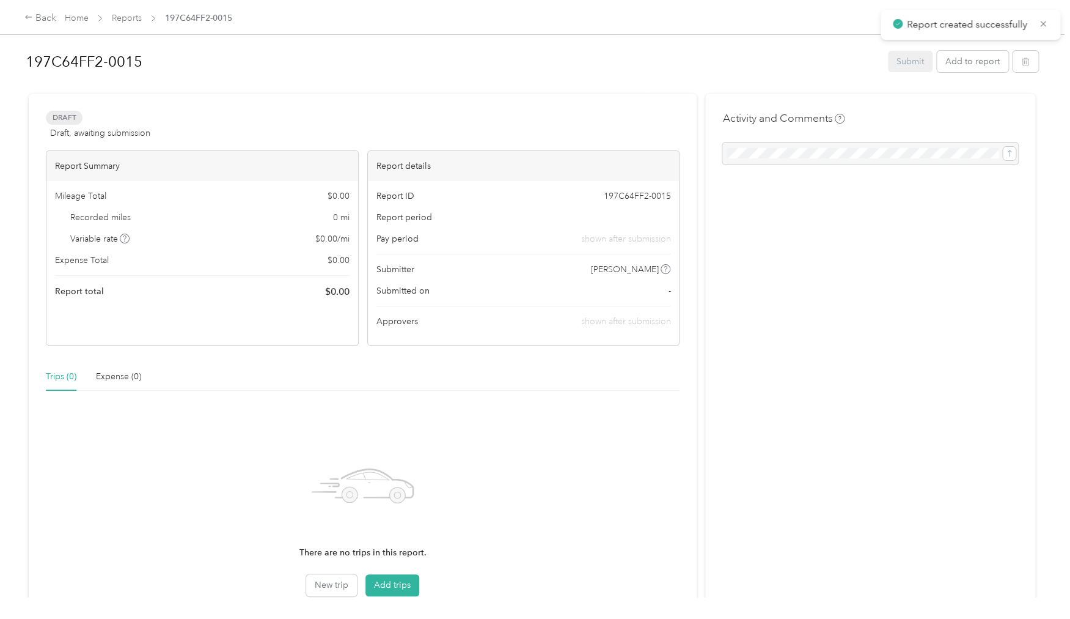
click at [130, 70] on h1 "197C64FF2-0015" at bounding box center [453, 61] width 854 height 29
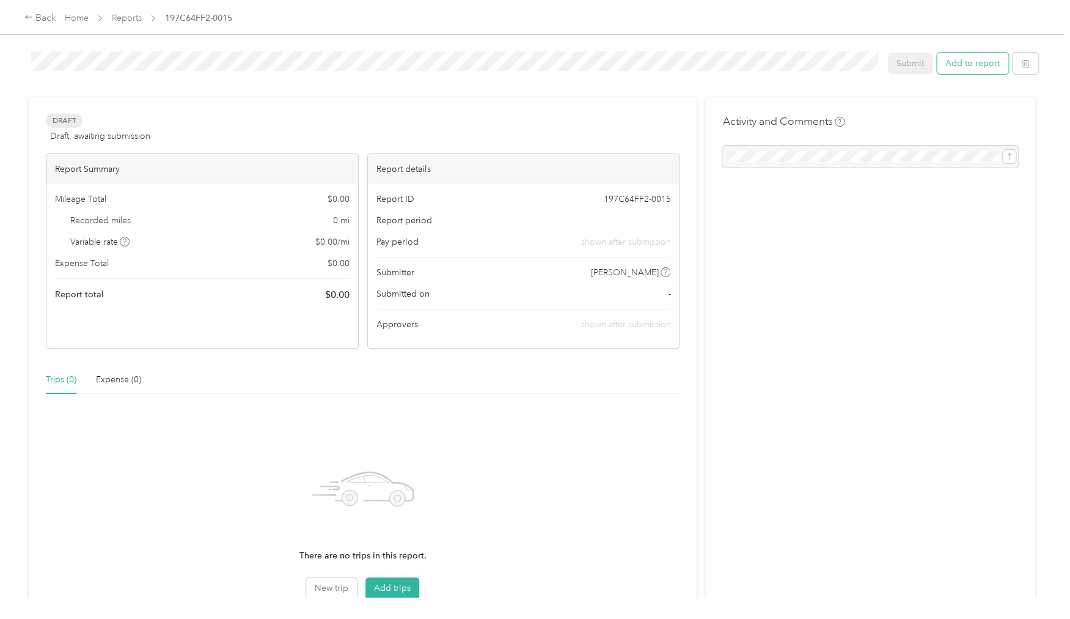
click at [1002, 65] on button "Add to report" at bounding box center [973, 63] width 72 height 21
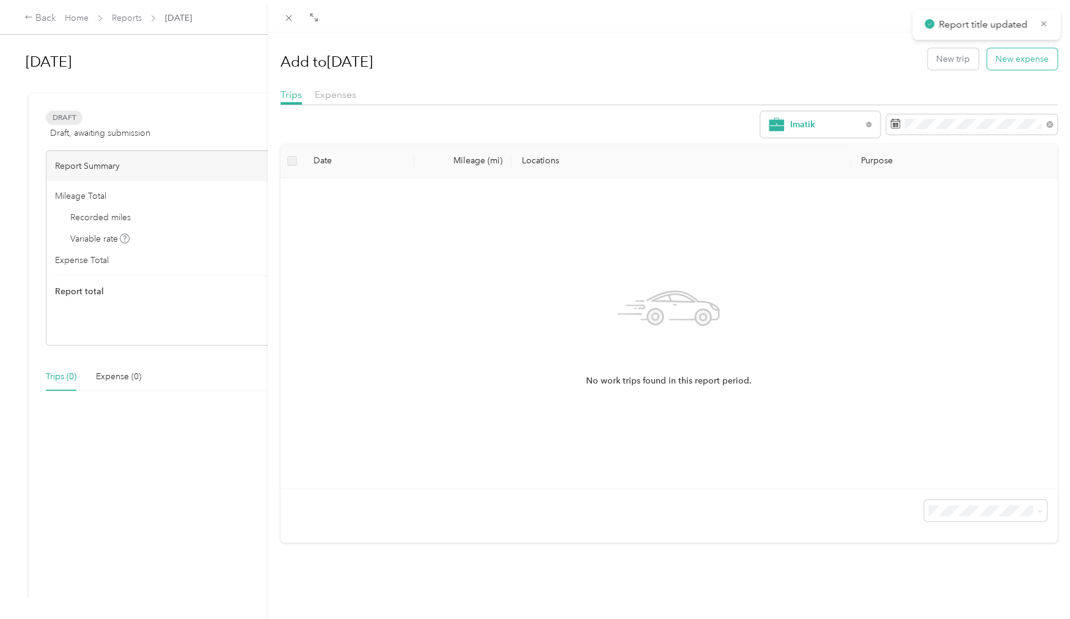
click at [1021, 54] on button "New expense" at bounding box center [1022, 58] width 70 height 21
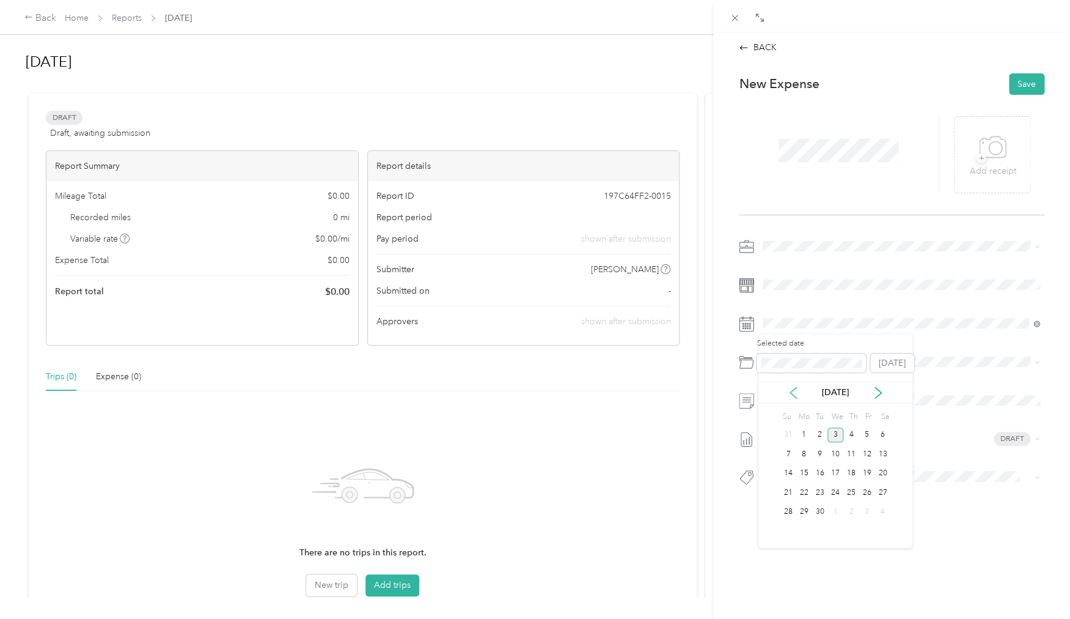
click at [798, 393] on icon at bounding box center [793, 392] width 12 height 12
click at [868, 510] on div "29" at bounding box center [867, 511] width 16 height 15
click at [851, 513] on div "28" at bounding box center [852, 511] width 16 height 15
click at [1020, 152] on div "+ Add receipt" at bounding box center [992, 154] width 77 height 77
click at [996, 154] on icon at bounding box center [993, 148] width 28 height 34
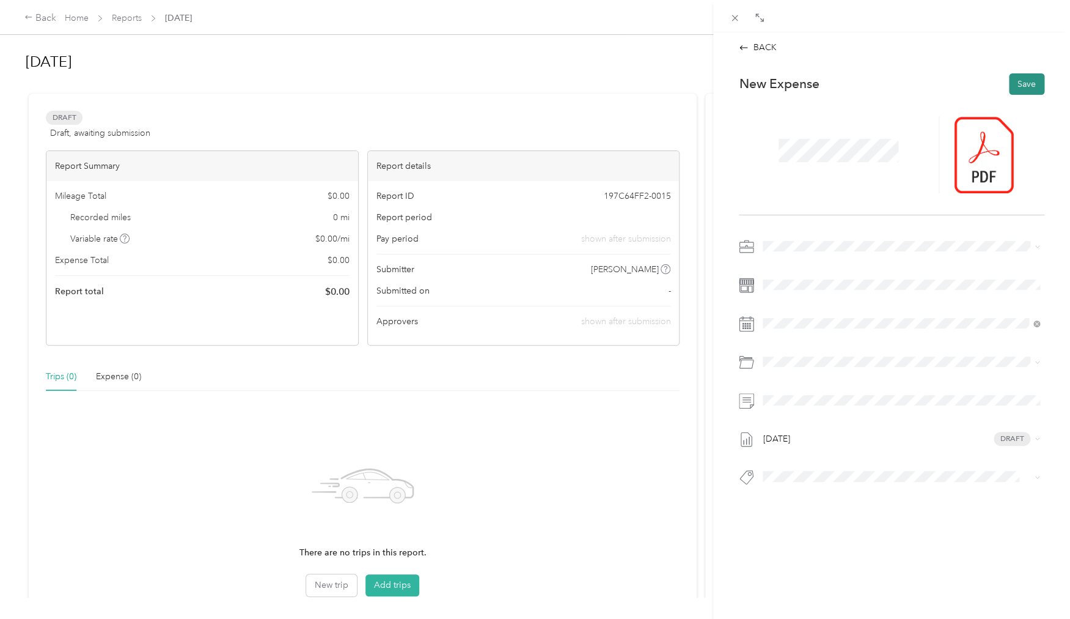
click at [1026, 78] on button "Save" at bounding box center [1026, 83] width 35 height 21
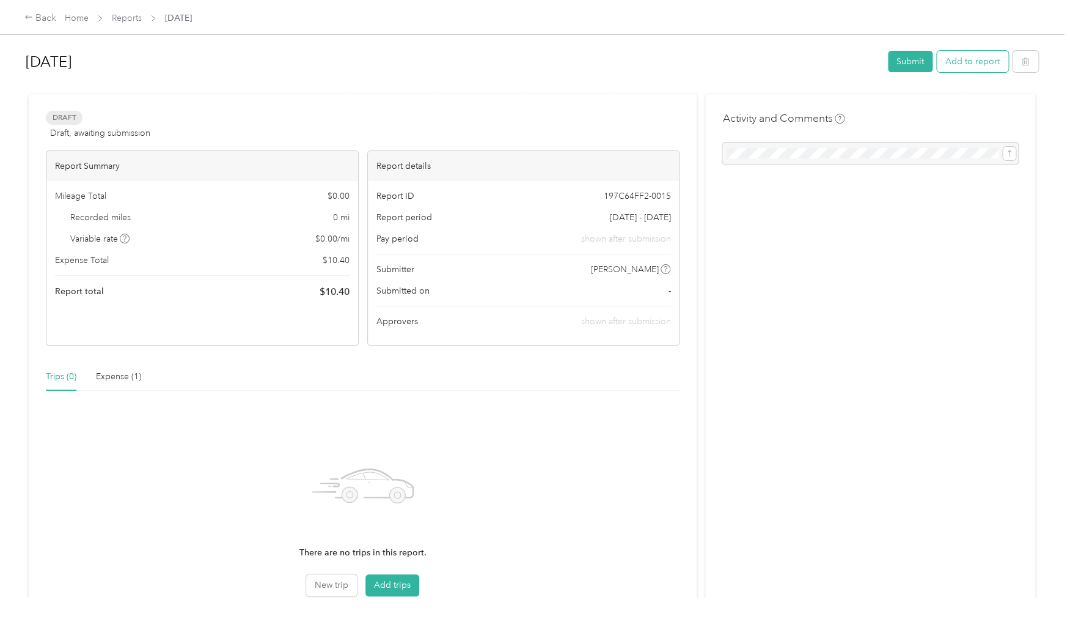
click at [977, 61] on button "Add to report" at bounding box center [973, 61] width 72 height 21
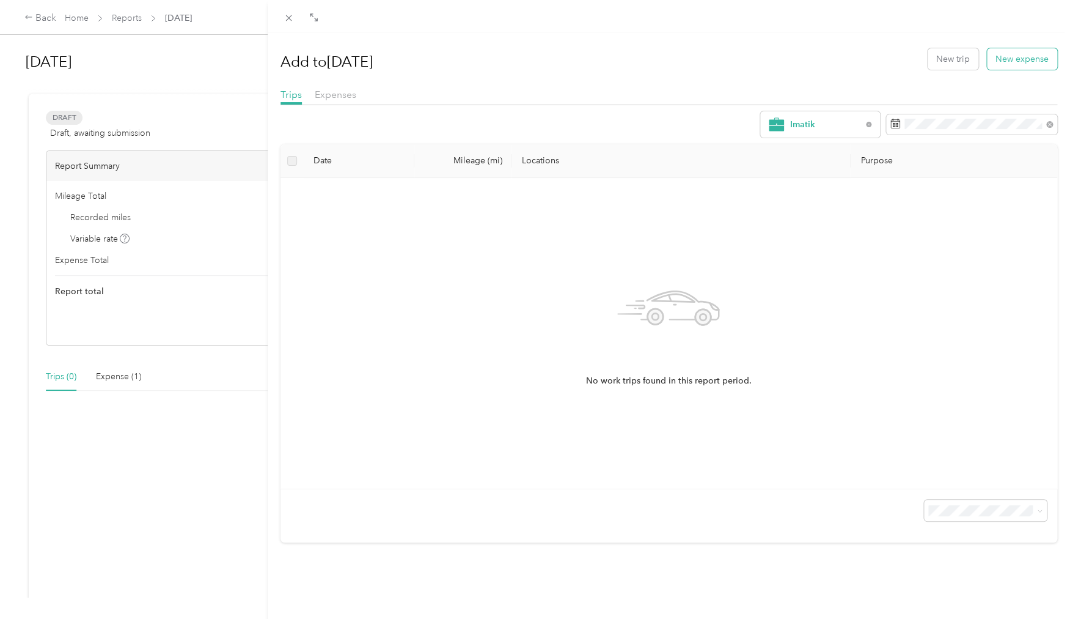
click at [1007, 65] on button "New expense" at bounding box center [1022, 58] width 70 height 21
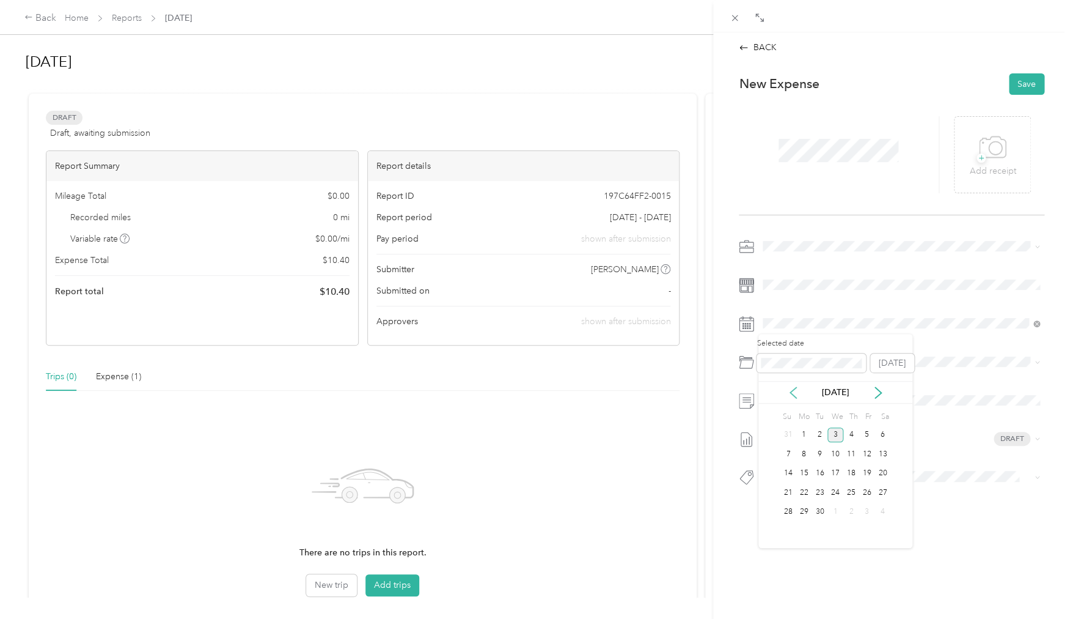
click at [796, 392] on icon at bounding box center [793, 392] width 12 height 12
click at [834, 511] on div "27" at bounding box center [836, 511] width 16 height 15
click at [1001, 152] on icon at bounding box center [993, 148] width 28 height 34
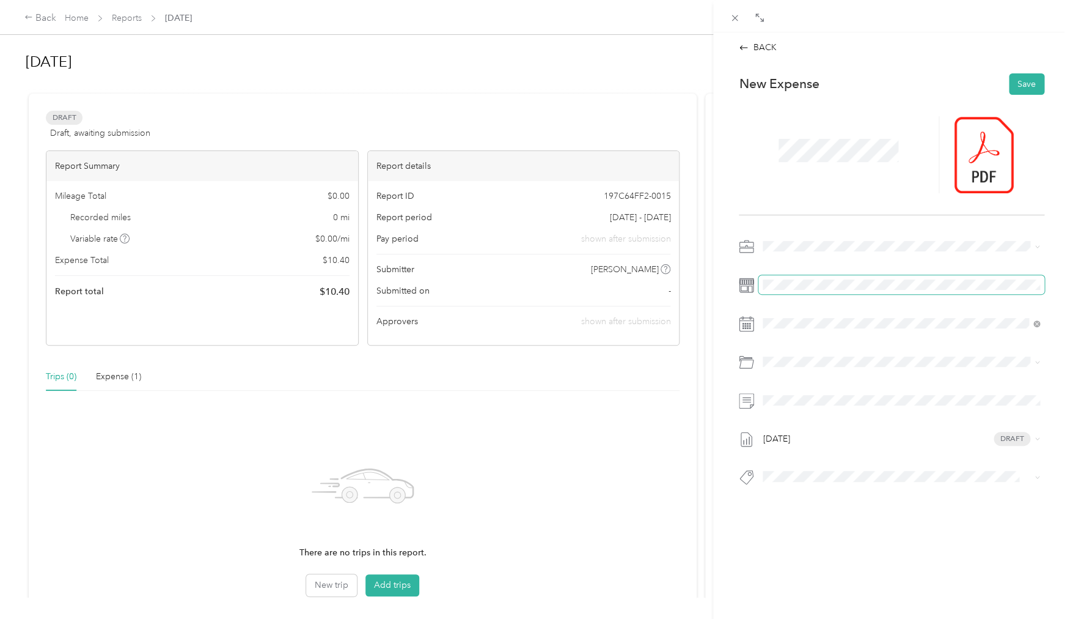
click at [800, 291] on span at bounding box center [902, 285] width 286 height 20
click at [1027, 83] on button "Save" at bounding box center [1026, 83] width 35 height 21
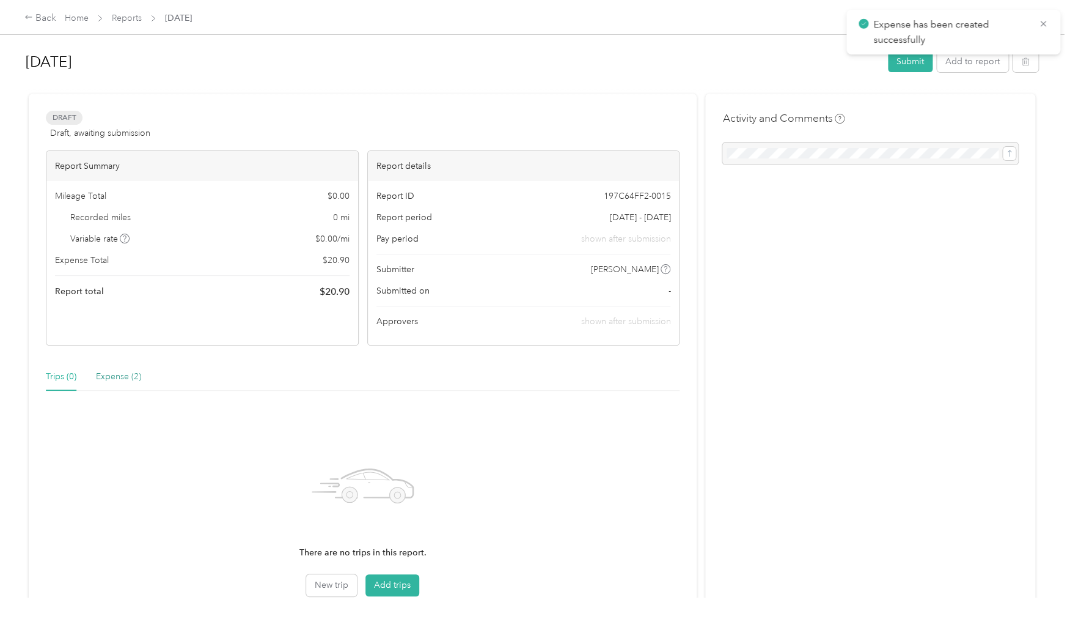
click at [129, 378] on div "Expense (2)" at bounding box center [118, 376] width 45 height 13
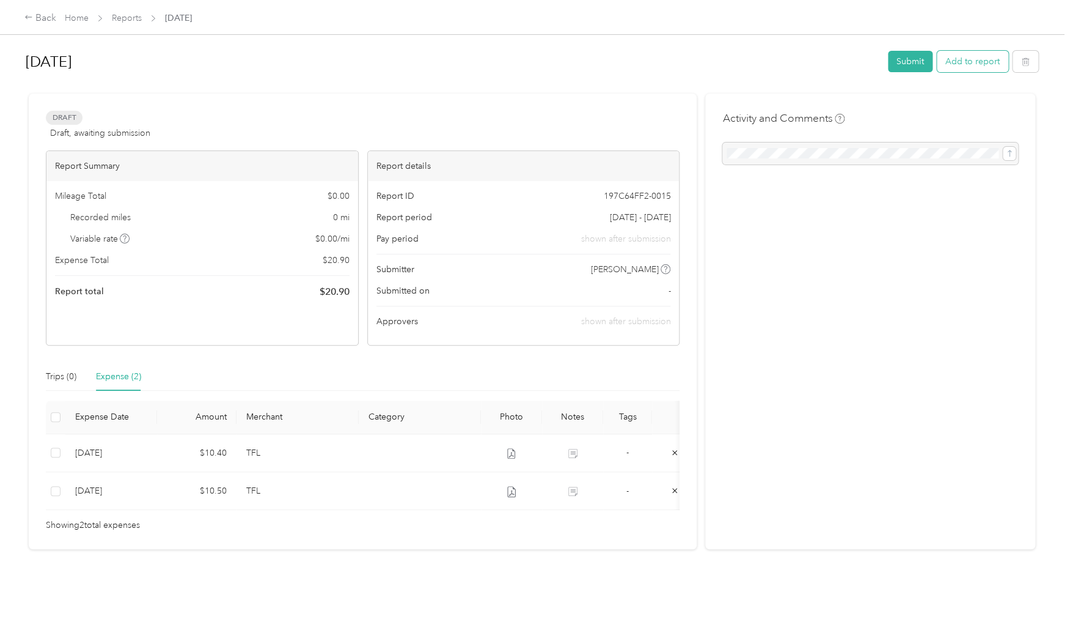
click at [1004, 62] on button "Add to report" at bounding box center [973, 61] width 72 height 21
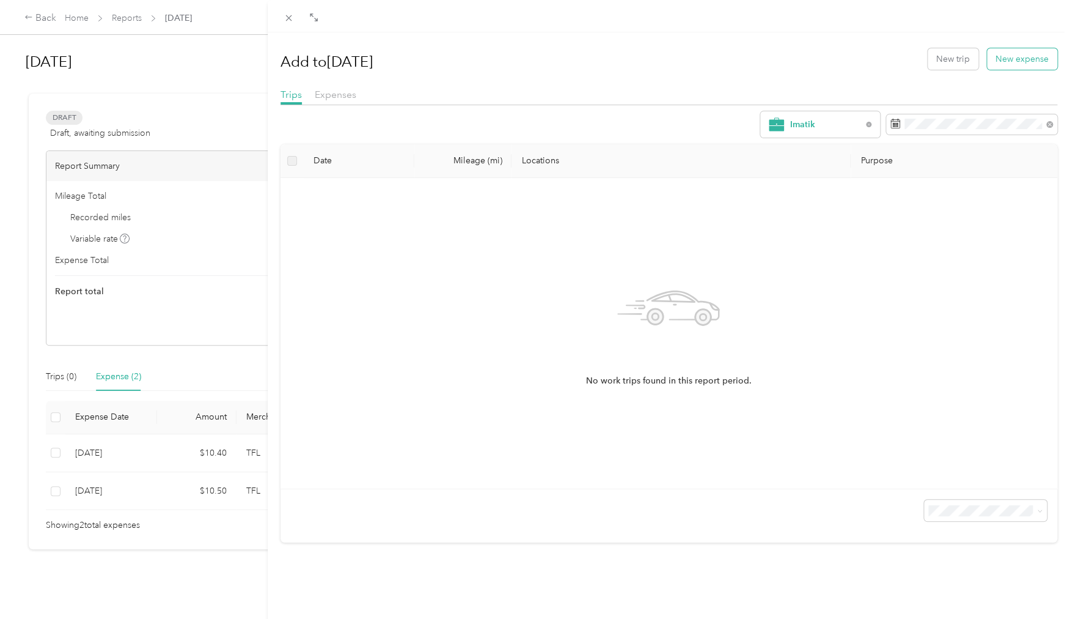
click at [1015, 62] on button "New expense" at bounding box center [1022, 58] width 70 height 21
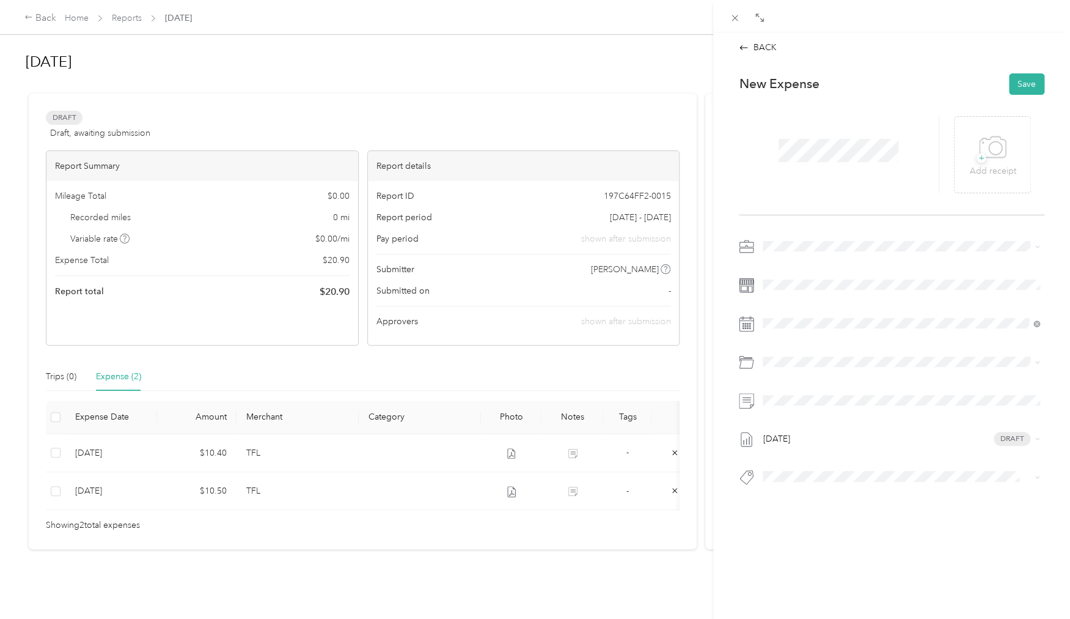
click at [817, 390] on div "[DATE] Draft" at bounding box center [892, 365] width 306 height 257
click at [763, 398] on span at bounding box center [902, 401] width 286 height 20
click at [794, 389] on icon at bounding box center [793, 392] width 6 height 11
click at [867, 493] on div "22" at bounding box center [867, 492] width 16 height 15
click at [985, 143] on icon at bounding box center [993, 148] width 28 height 34
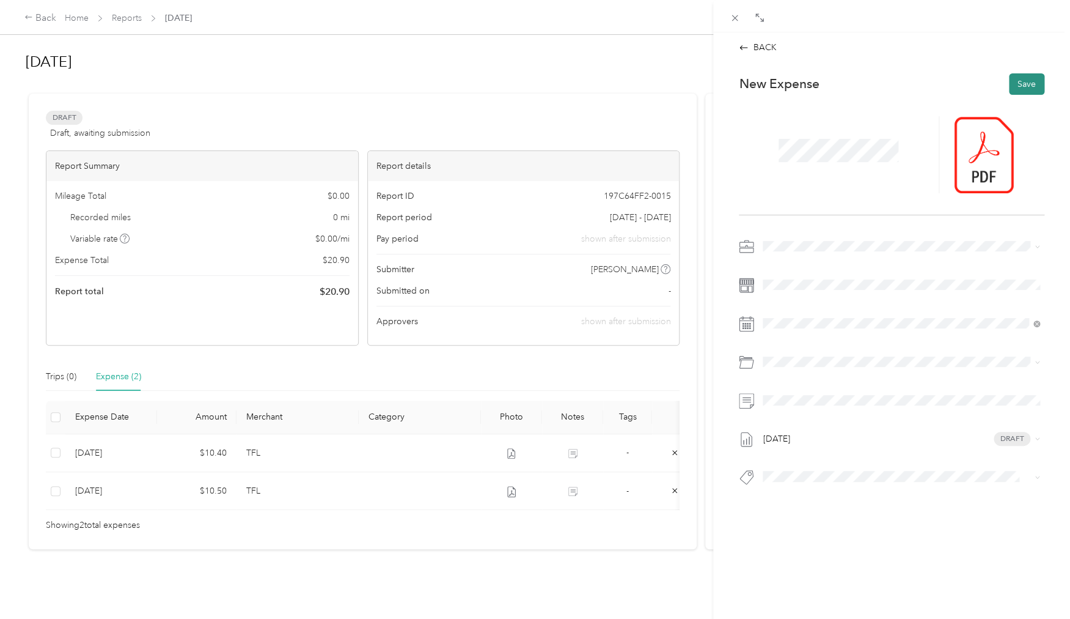
click at [1035, 82] on button "Save" at bounding box center [1026, 83] width 35 height 21
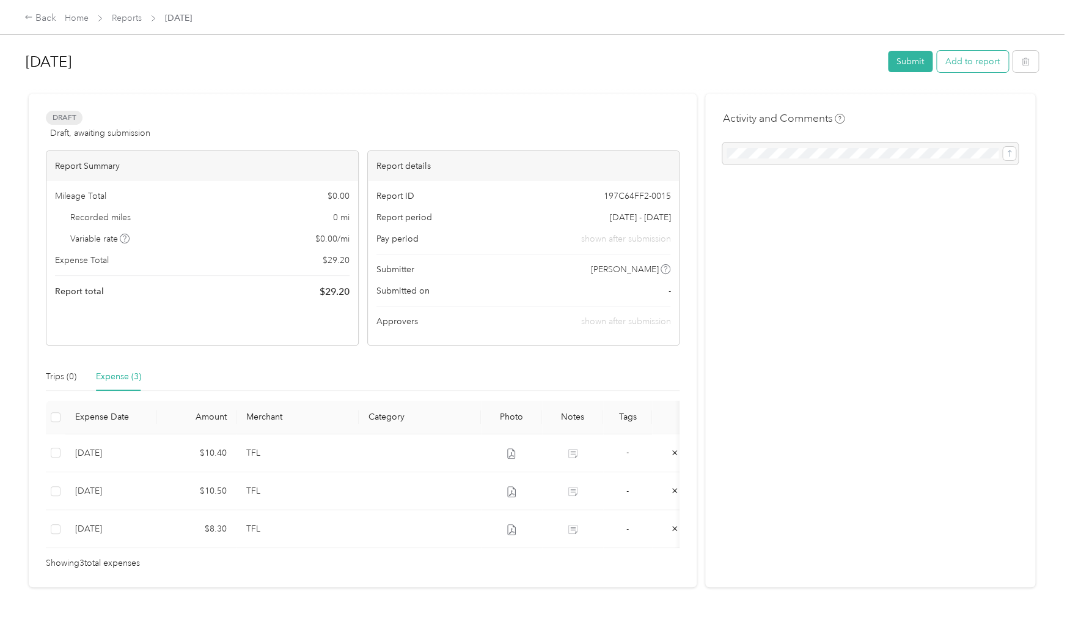
click at [987, 63] on button "Add to report" at bounding box center [973, 61] width 72 height 21
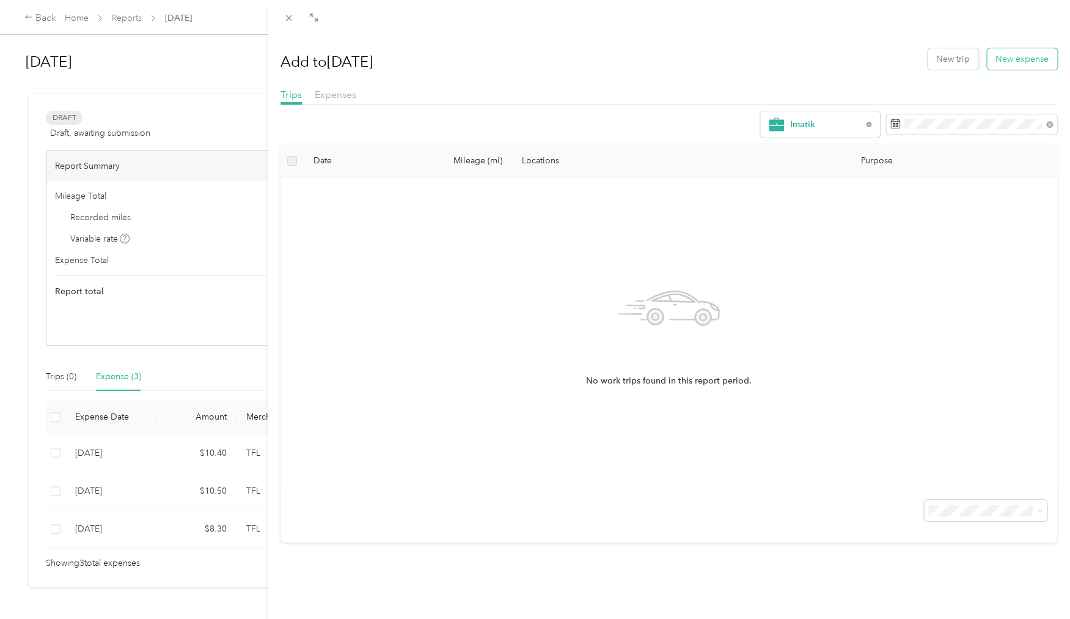
click at [1012, 62] on button "New expense" at bounding box center [1022, 58] width 70 height 21
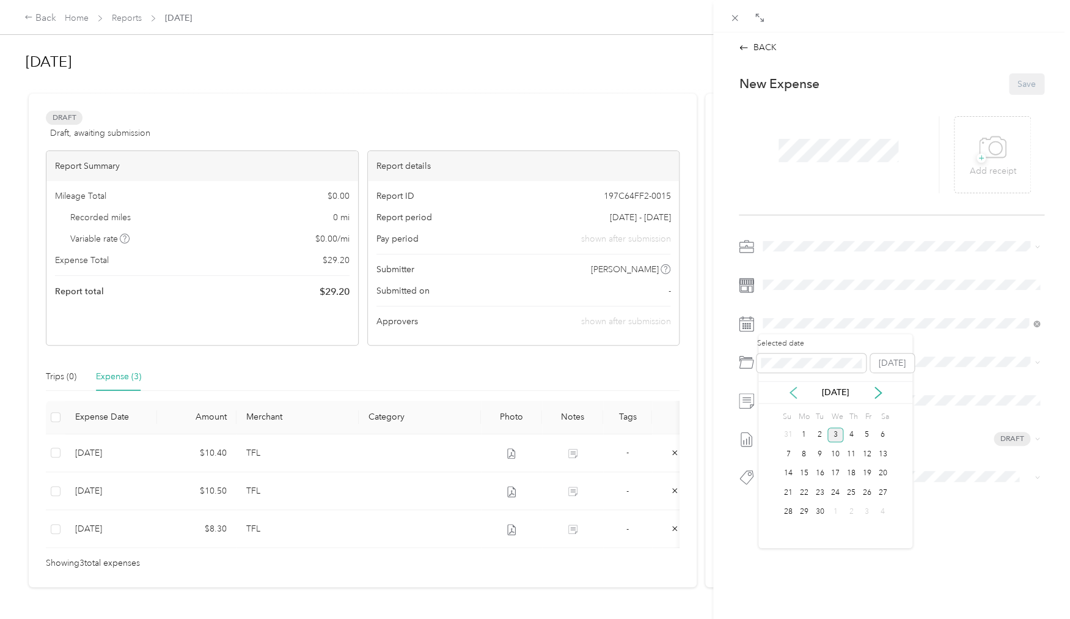
click at [791, 394] on icon at bounding box center [793, 392] width 6 height 11
click at [822, 458] on div "5" at bounding box center [820, 453] width 16 height 15
click at [1030, 83] on button "Save" at bounding box center [1026, 83] width 35 height 21
click at [846, 129] on span at bounding box center [838, 143] width 128 height 32
click at [1026, 86] on button "Save" at bounding box center [1026, 83] width 35 height 21
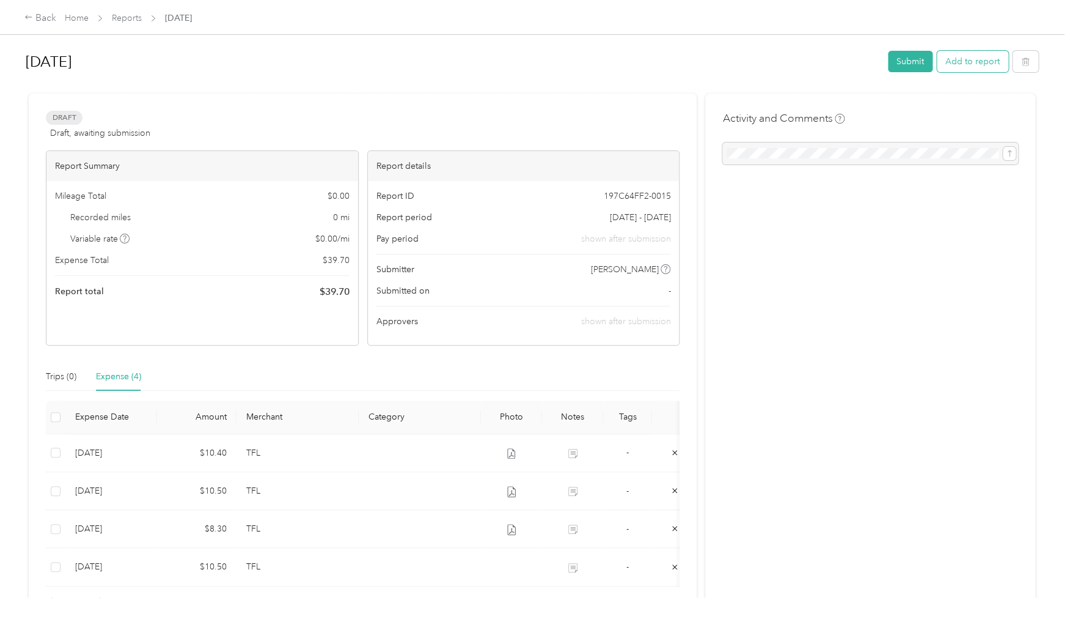
click at [1001, 59] on button "Add to report" at bounding box center [973, 61] width 72 height 21
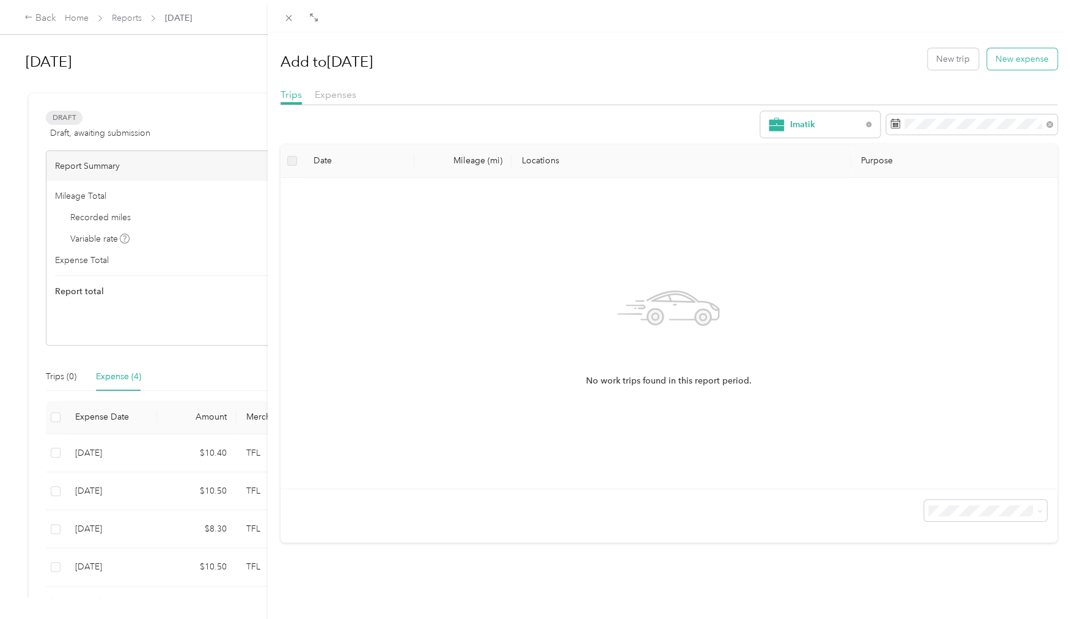
click at [1010, 60] on button "New expense" at bounding box center [1022, 58] width 70 height 21
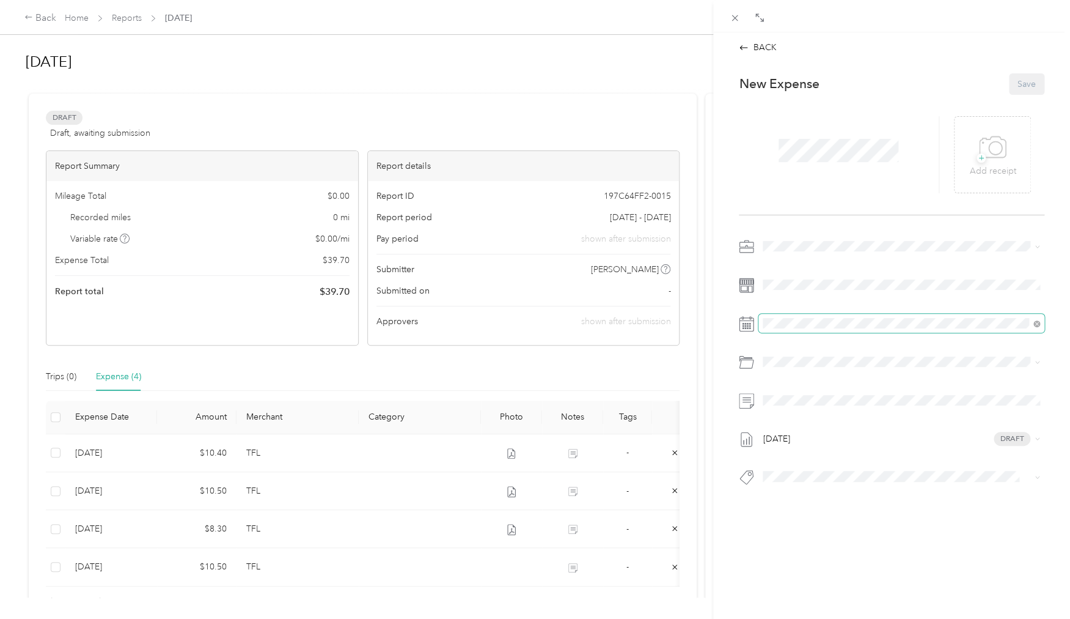
click at [801, 315] on span at bounding box center [902, 324] width 286 height 20
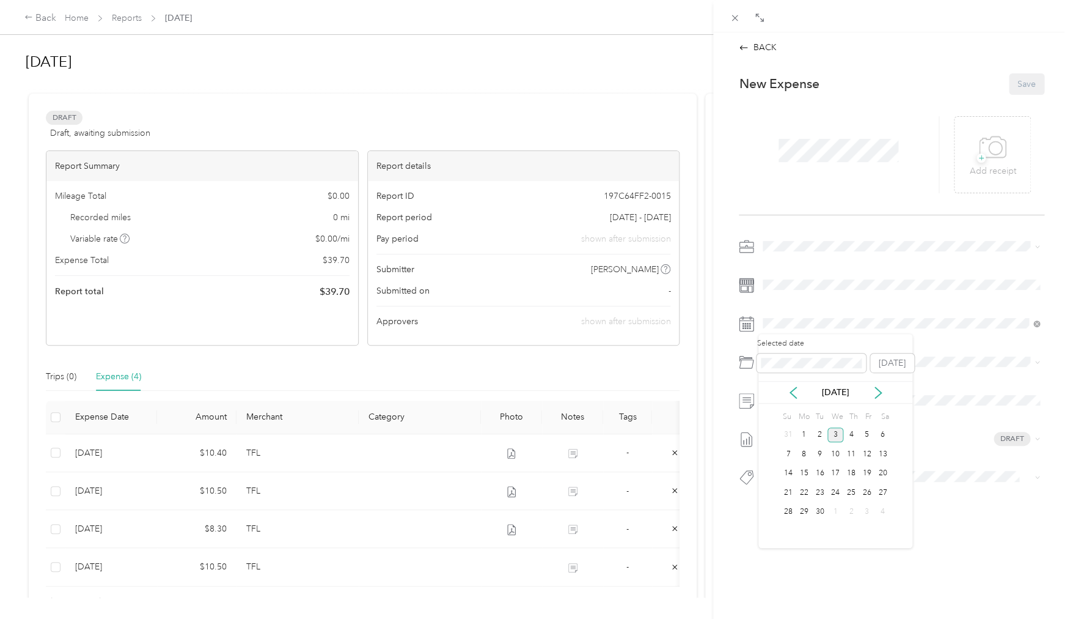
click at [794, 400] on div "[DATE]" at bounding box center [836, 392] width 154 height 23
click at [796, 381] on div "[DATE]" at bounding box center [836, 392] width 154 height 23
click at [796, 389] on icon at bounding box center [793, 392] width 12 height 12
click at [838, 454] on div "6" at bounding box center [836, 453] width 16 height 15
click at [1026, 79] on button "Save" at bounding box center [1026, 83] width 35 height 21
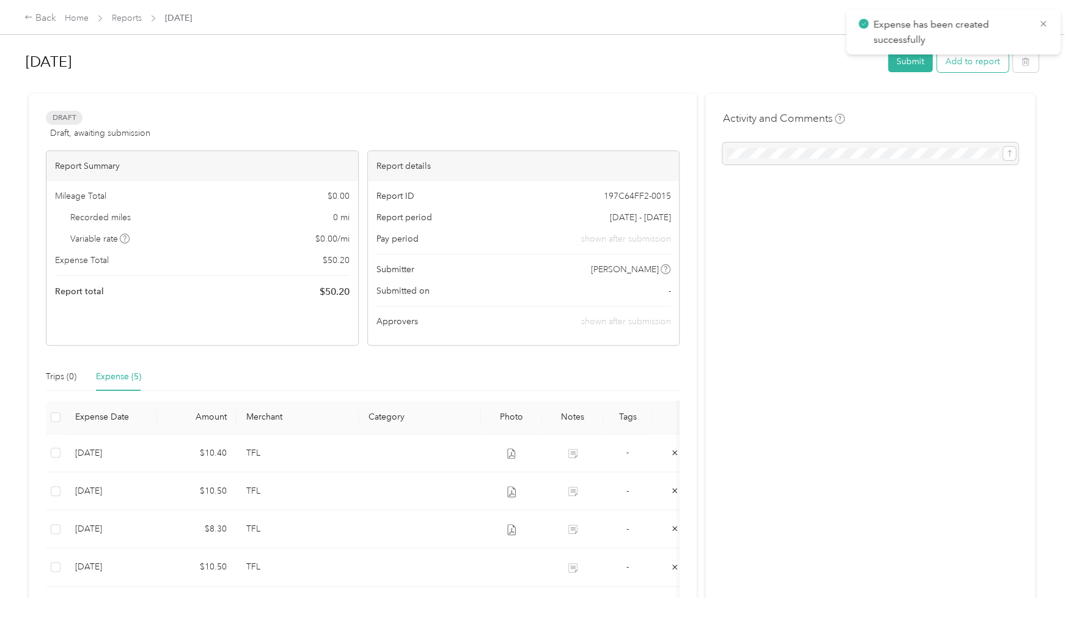
click at [995, 68] on button "Add to report" at bounding box center [973, 61] width 72 height 21
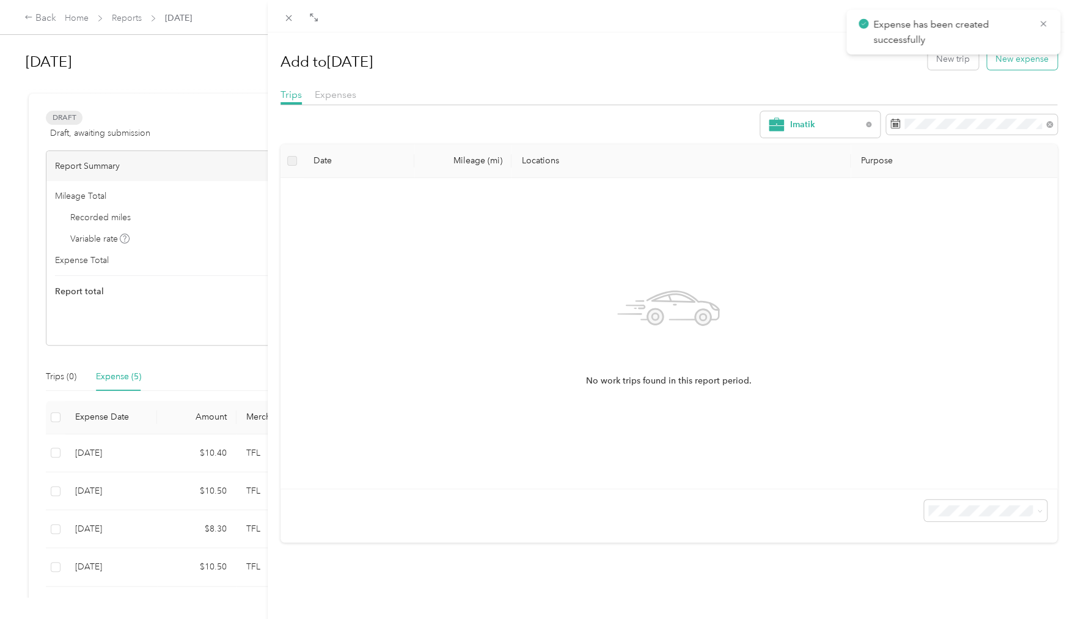
click at [1017, 58] on button "New expense" at bounding box center [1022, 58] width 70 height 21
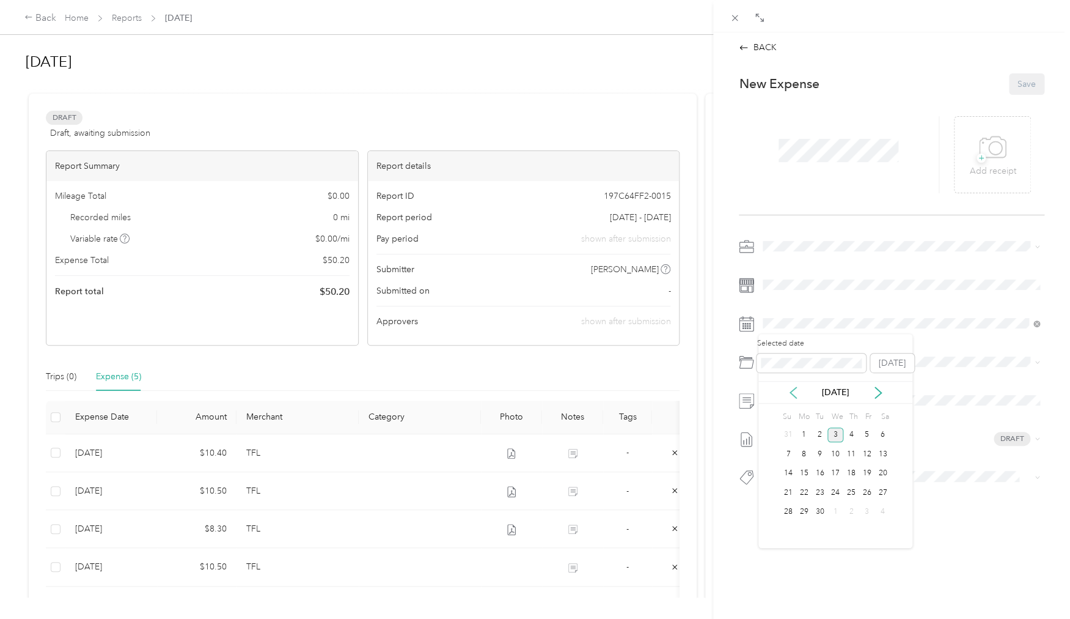
click at [795, 393] on icon at bounding box center [793, 392] width 12 height 12
click at [850, 455] on div "7" at bounding box center [852, 453] width 16 height 15
click at [837, 277] on span at bounding box center [902, 285] width 286 height 20
click at [1035, 78] on button "Save" at bounding box center [1026, 83] width 35 height 21
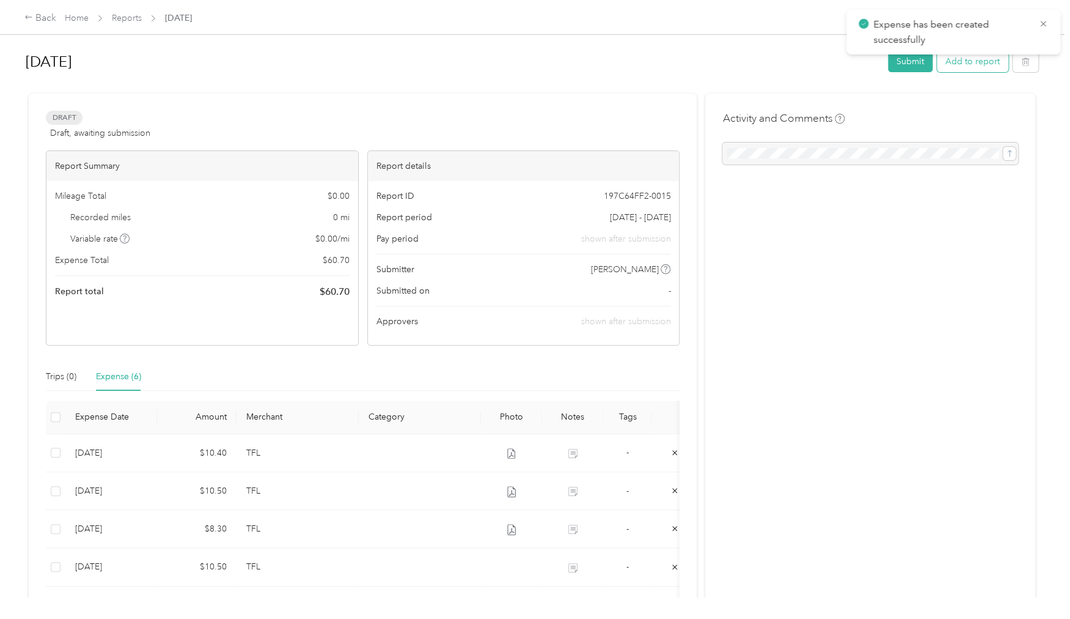
click at [970, 59] on button "Add to report" at bounding box center [973, 61] width 72 height 21
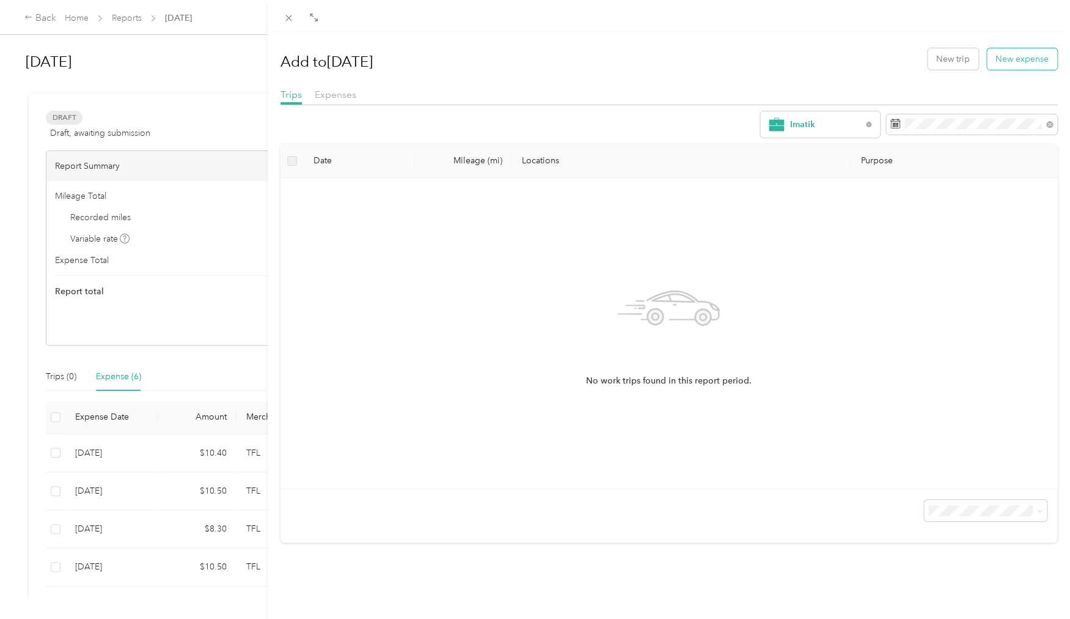
click at [1034, 54] on button "New expense" at bounding box center [1022, 58] width 70 height 21
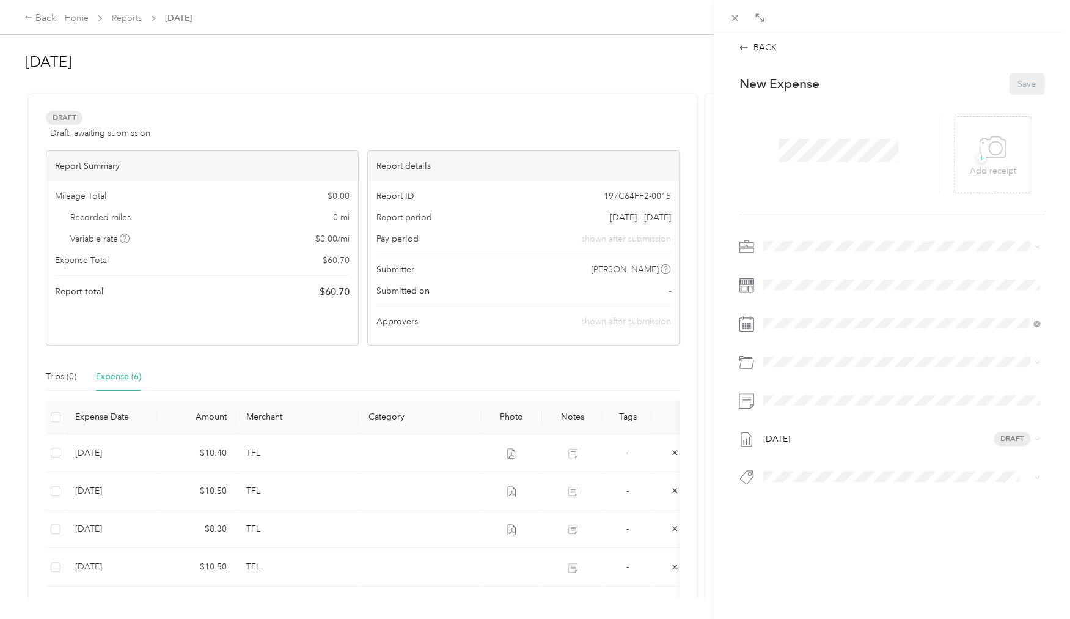
click at [899, 133] on div at bounding box center [839, 154] width 200 height 77
click at [831, 293] on span at bounding box center [902, 285] width 286 height 20
click at [789, 392] on icon at bounding box center [793, 392] width 12 height 12
click at [869, 456] on div "8" at bounding box center [867, 453] width 16 height 15
click at [983, 156] on span "+" at bounding box center [981, 157] width 9 height 9
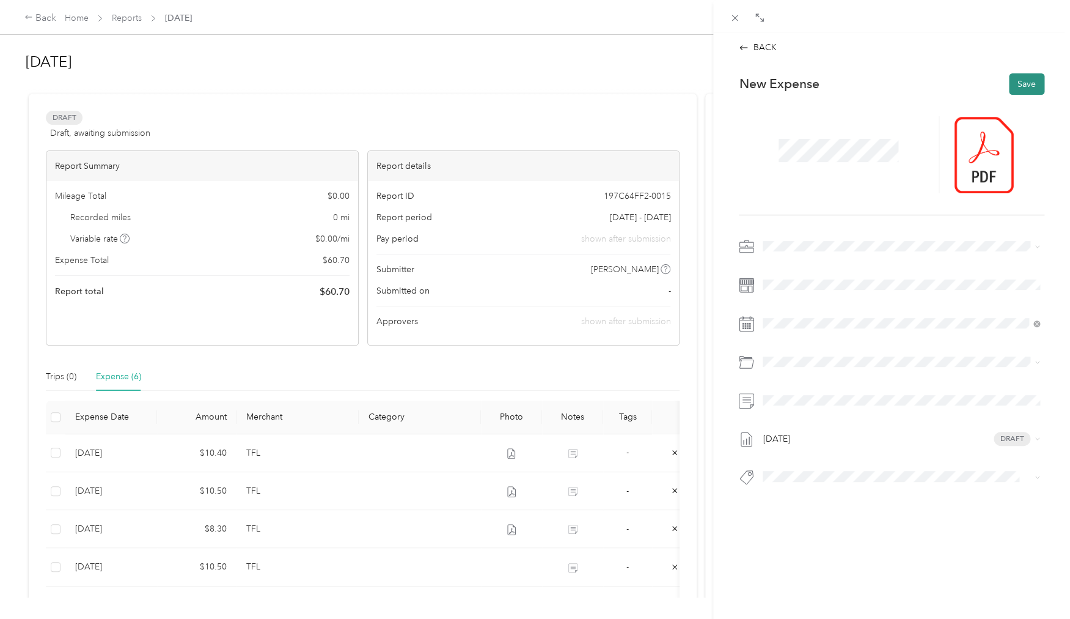
click at [1021, 86] on button "Save" at bounding box center [1026, 83] width 35 height 21
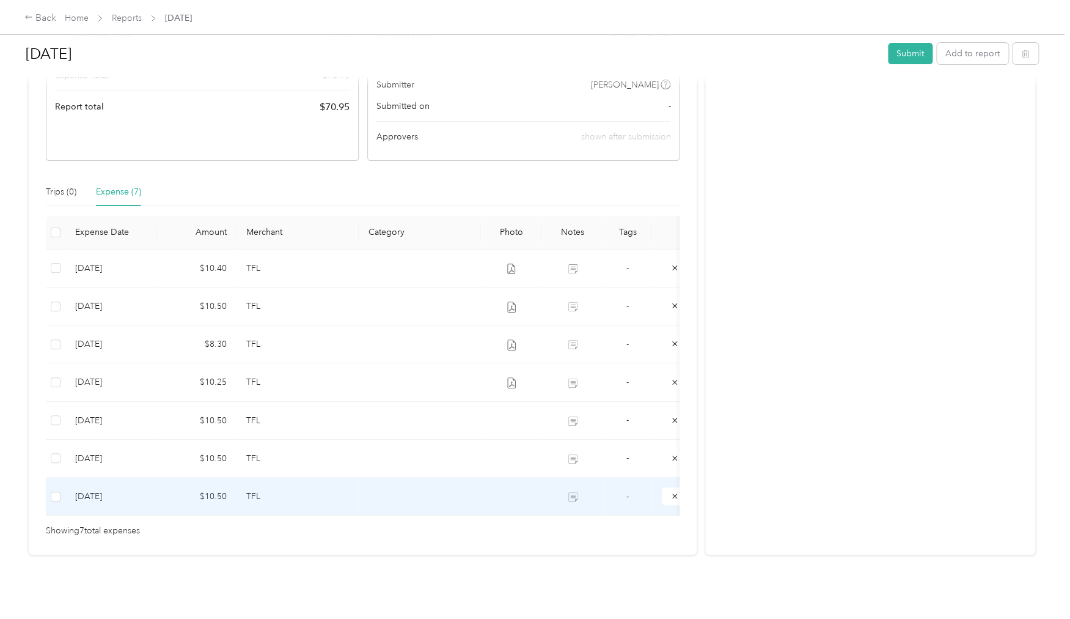
scroll to position [189, 0]
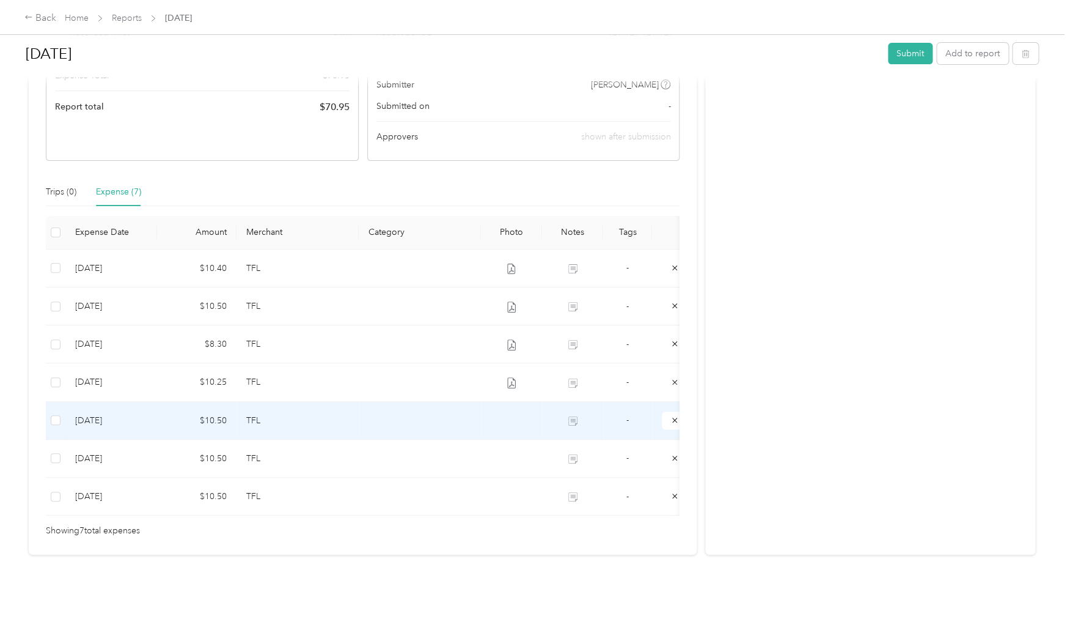
click at [485, 425] on td at bounding box center [511, 421] width 61 height 38
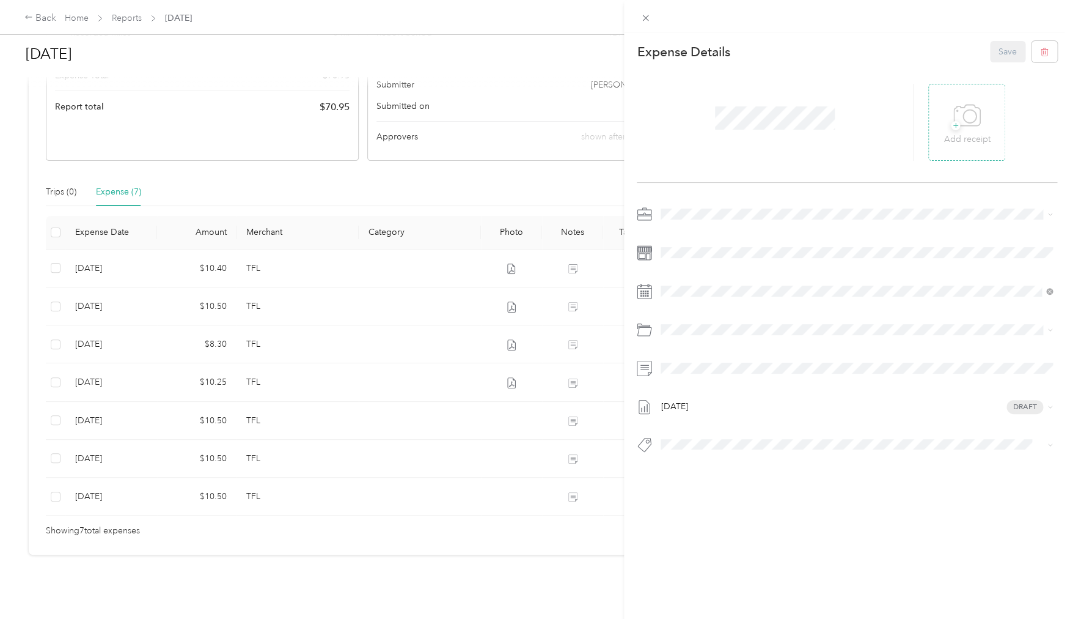
click at [975, 130] on icon at bounding box center [968, 116] width 28 height 34
click at [1002, 51] on button "Save" at bounding box center [1007, 51] width 35 height 21
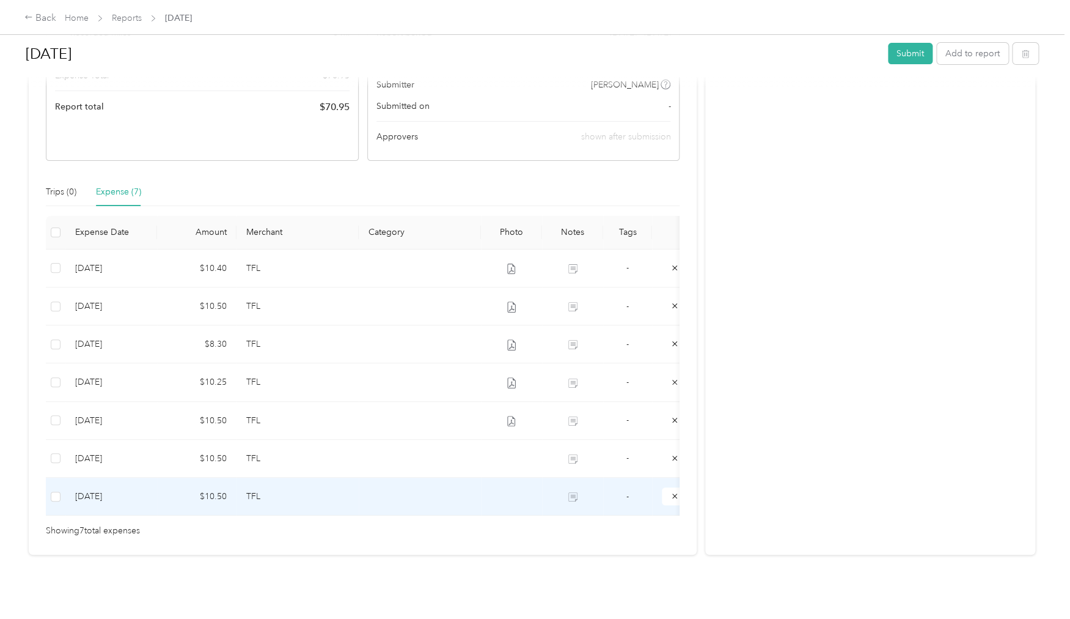
click at [366, 507] on td at bounding box center [420, 496] width 122 height 38
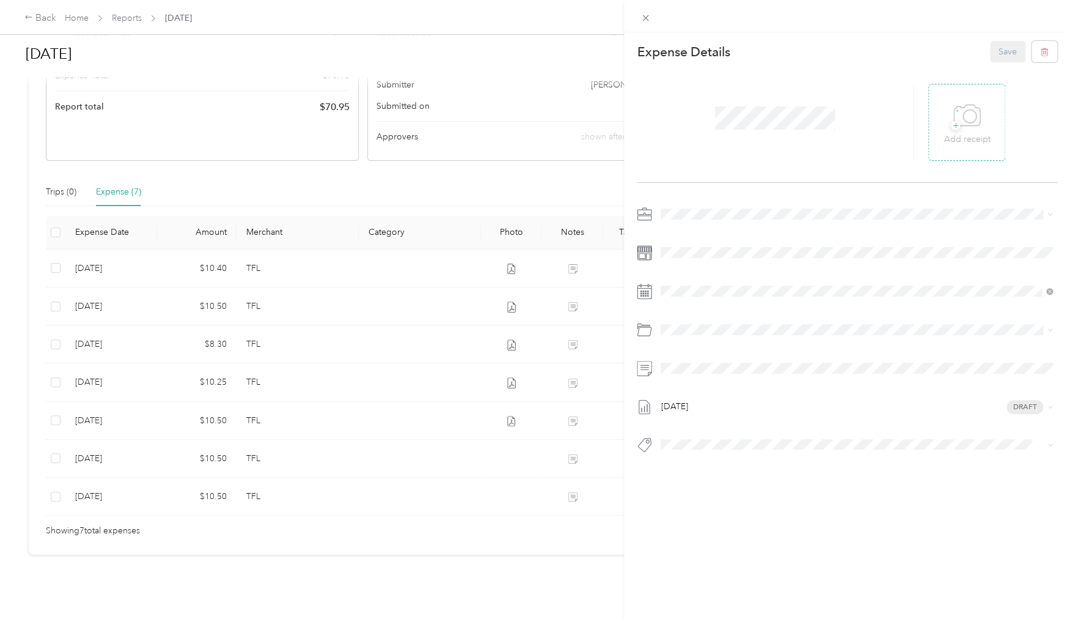
click at [973, 111] on icon at bounding box center [968, 116] width 28 height 34
click at [1010, 56] on button "Save" at bounding box center [1007, 51] width 35 height 21
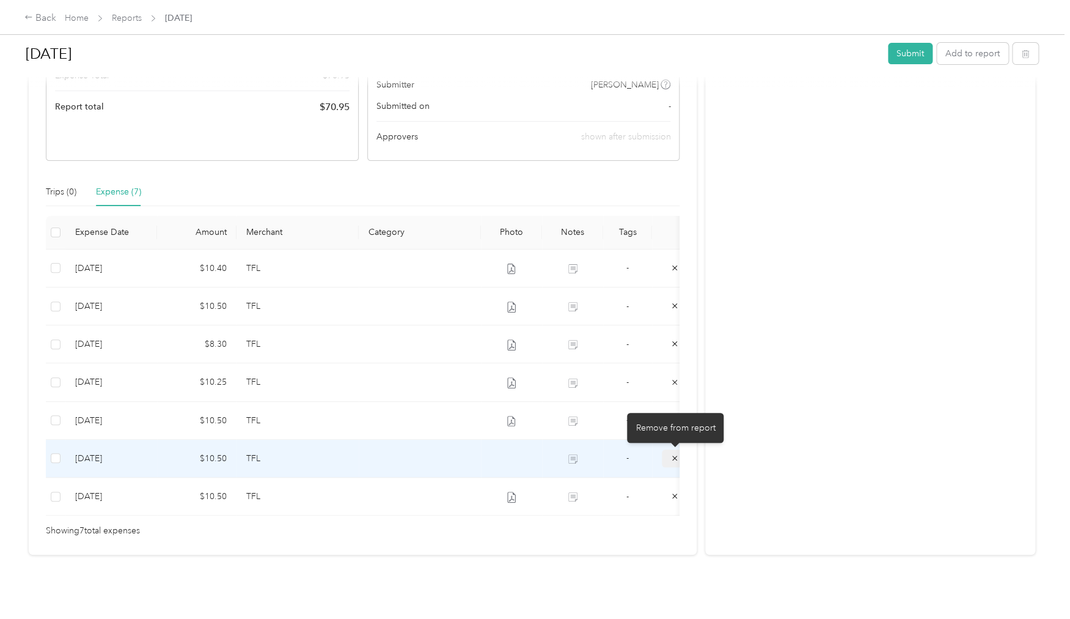
click at [675, 456] on icon "button" at bounding box center [675, 458] width 9 height 9
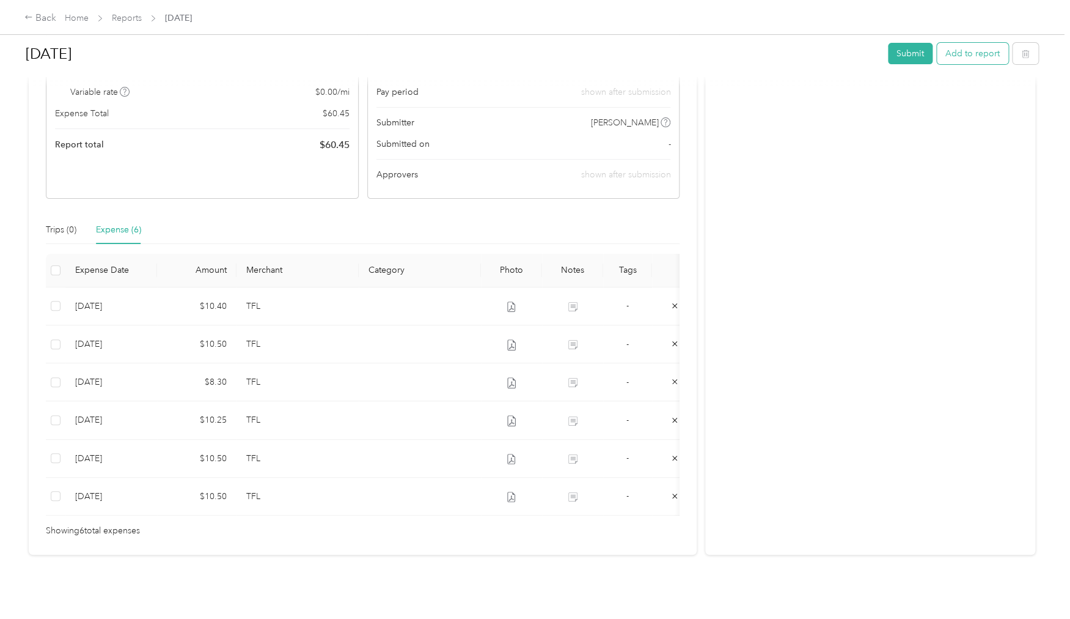
click at [997, 56] on button "Add to report" at bounding box center [973, 53] width 72 height 21
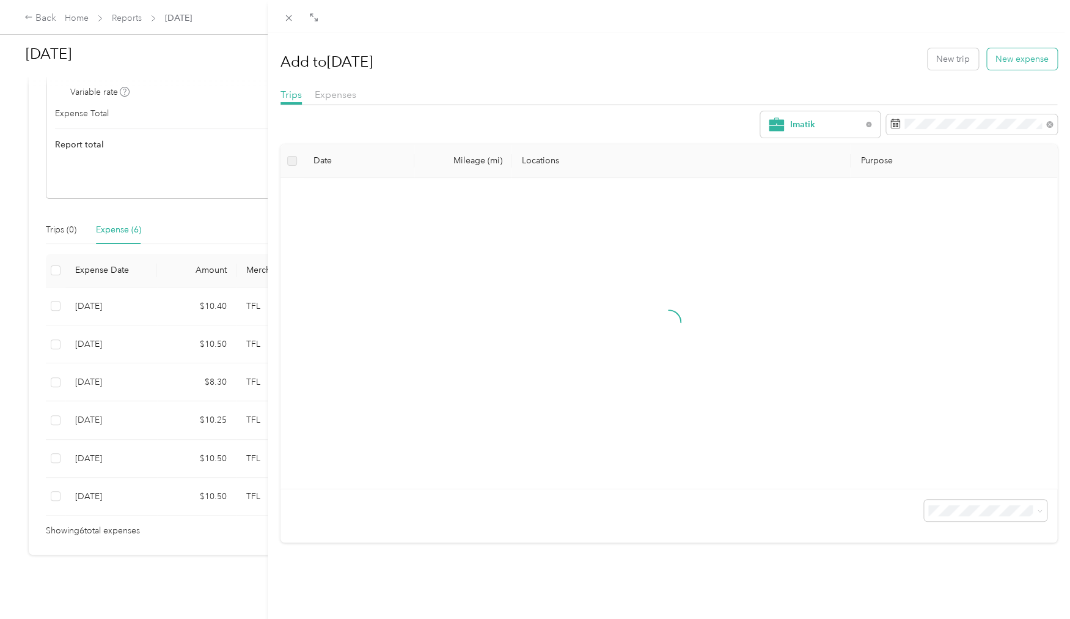
click at [1043, 65] on button "New expense" at bounding box center [1022, 58] width 70 height 21
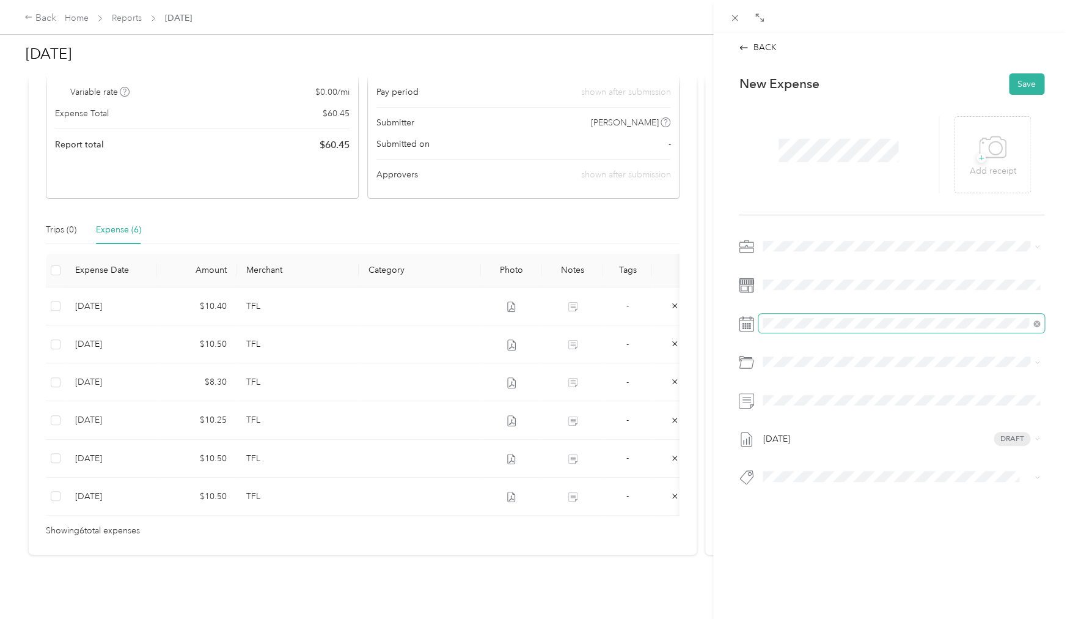
click at [814, 318] on span at bounding box center [902, 324] width 286 height 20
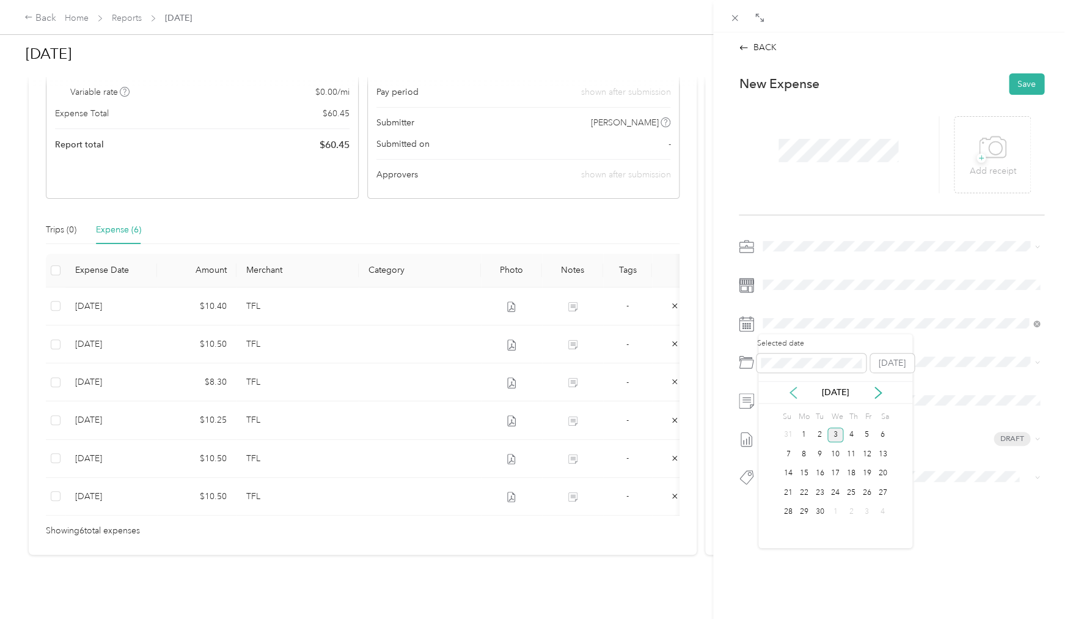
click at [798, 397] on icon at bounding box center [793, 392] width 12 height 12
click at [824, 513] on div "26" at bounding box center [820, 511] width 16 height 15
click at [985, 150] on icon at bounding box center [993, 148] width 28 height 34
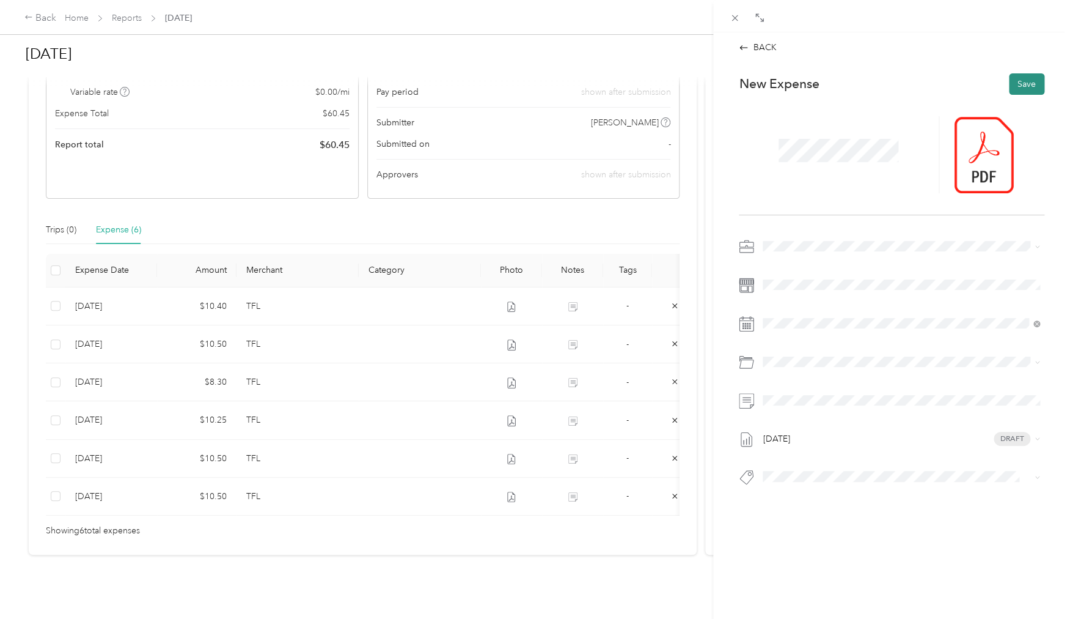
click at [1030, 81] on button "Save" at bounding box center [1026, 83] width 35 height 21
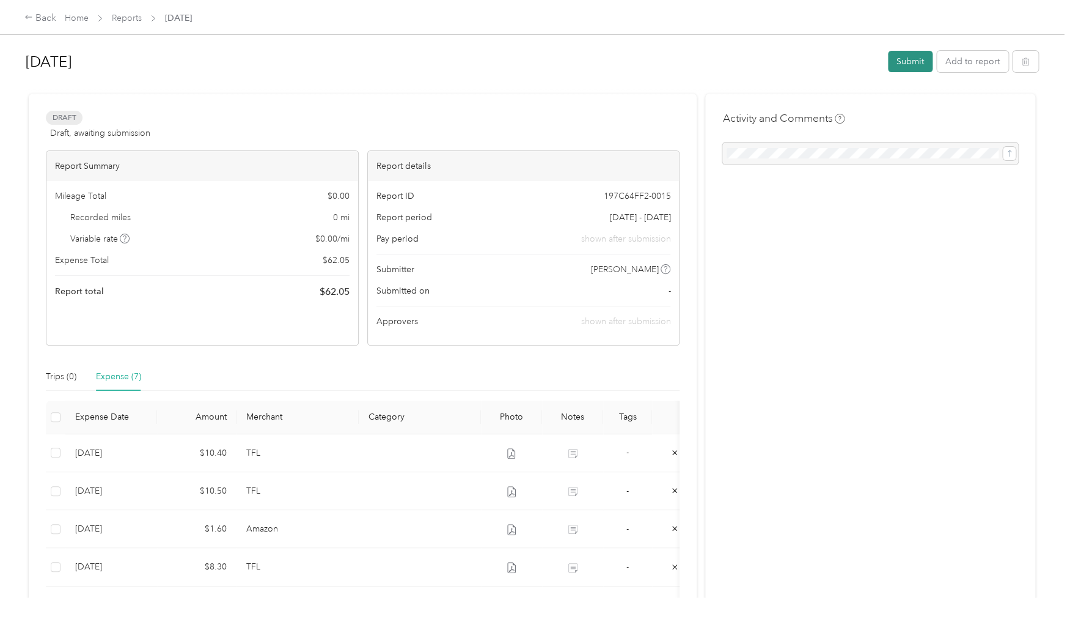
click at [916, 62] on button "Submit" at bounding box center [910, 61] width 45 height 21
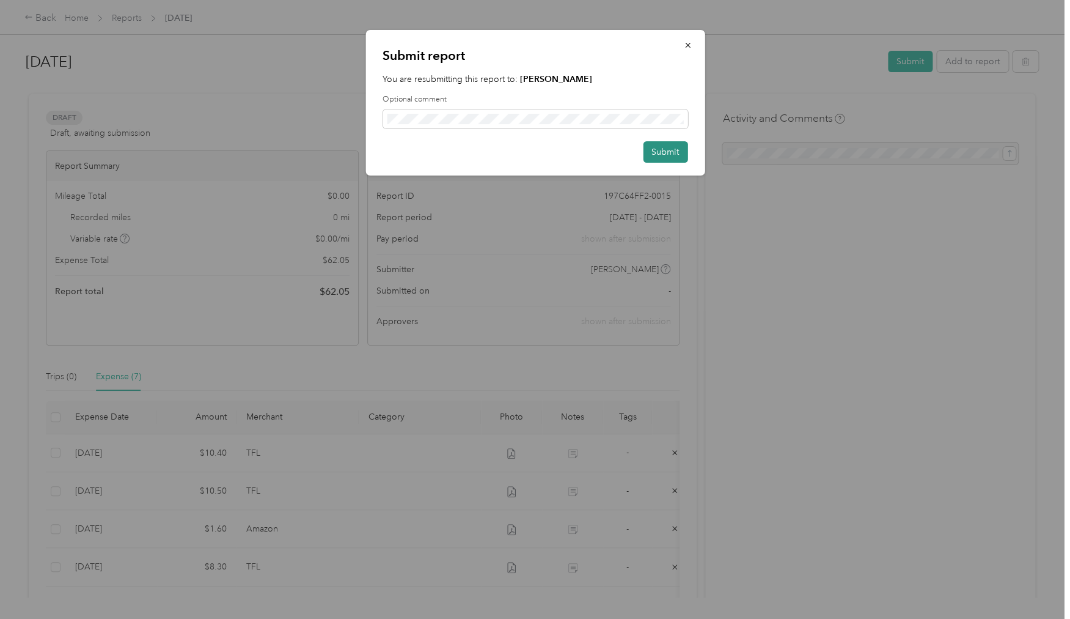
click at [664, 158] on button "Submit" at bounding box center [665, 151] width 45 height 21
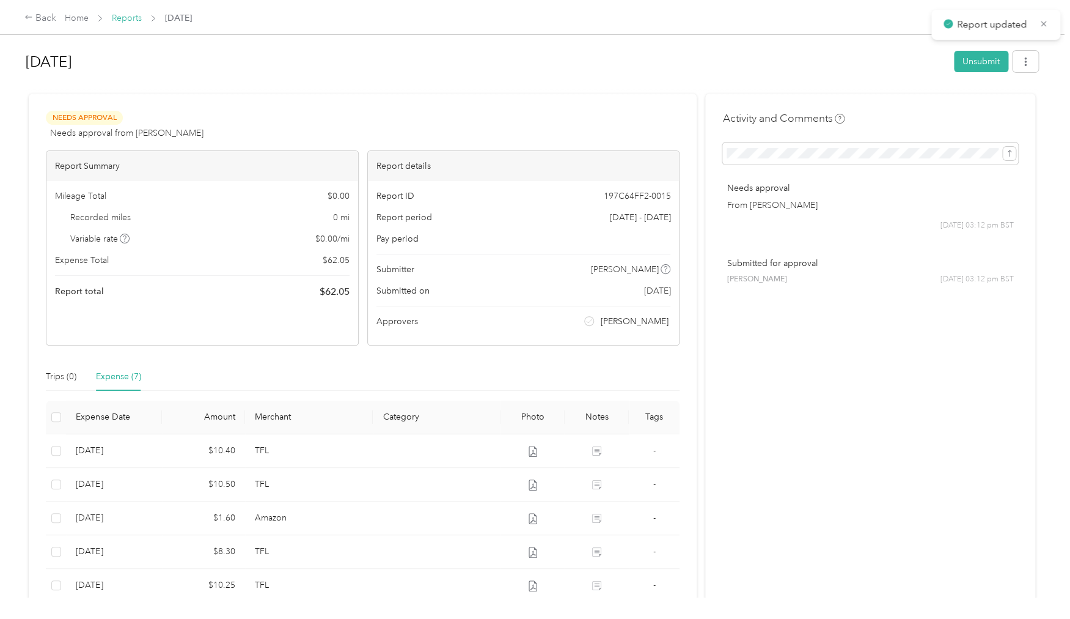
click at [130, 21] on link "Reports" at bounding box center [127, 18] width 30 height 10
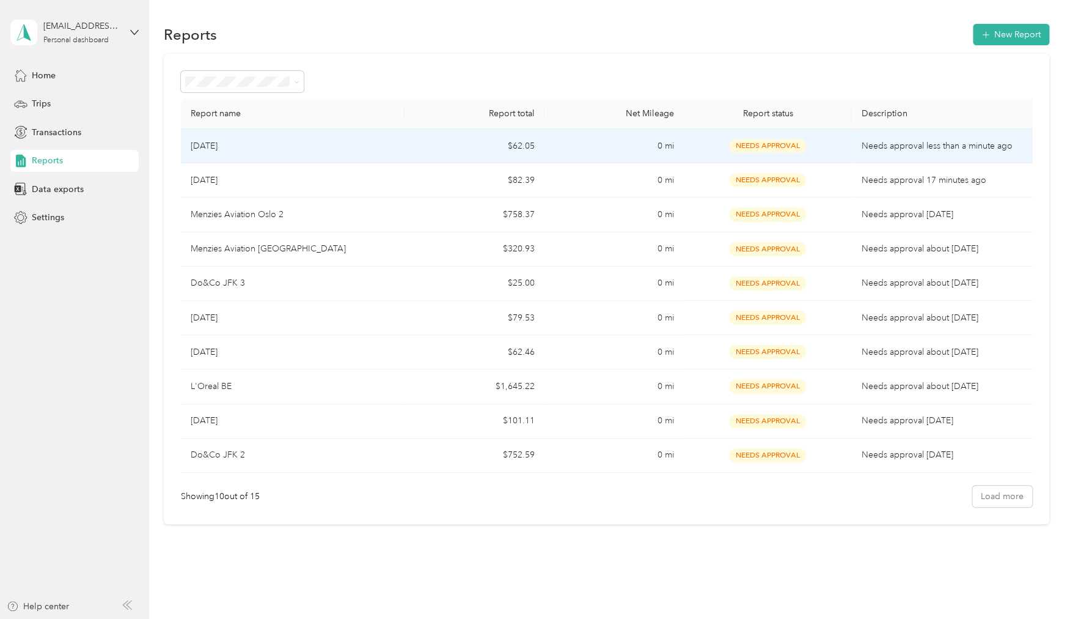
click at [312, 150] on div "[DATE]" at bounding box center [293, 145] width 204 height 13
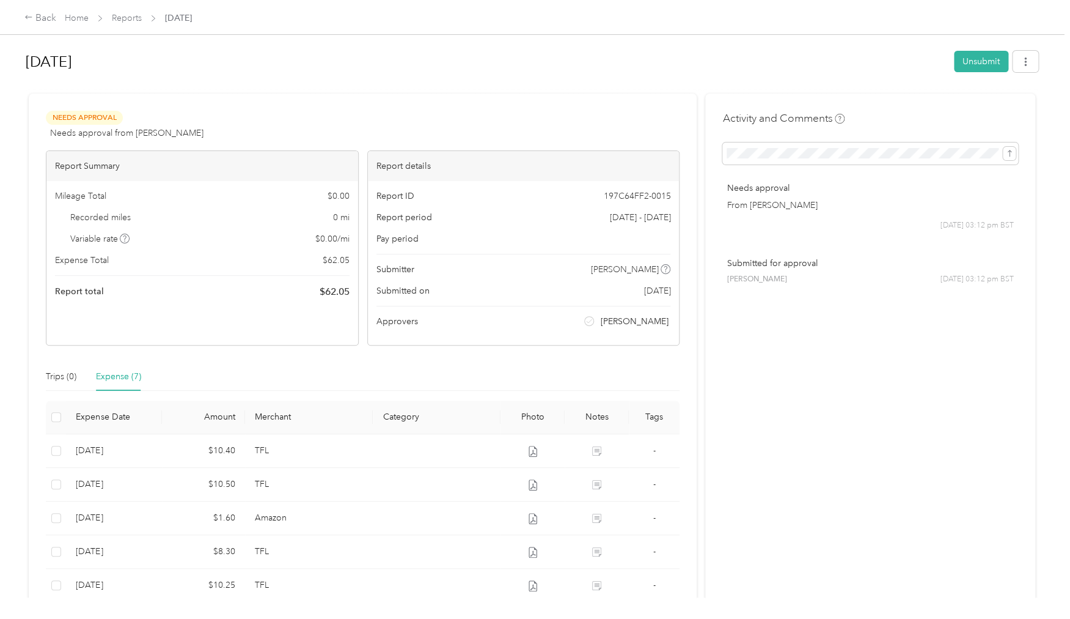
click at [63, 56] on h1 "[DATE]" at bounding box center [486, 61] width 920 height 29
click at [47, 58] on h1 "[DATE]" at bounding box center [486, 61] width 920 height 29
click at [1030, 57] on span "button" at bounding box center [1025, 61] width 9 height 10
click at [807, 54] on h1 "[DATE]" at bounding box center [486, 61] width 920 height 29
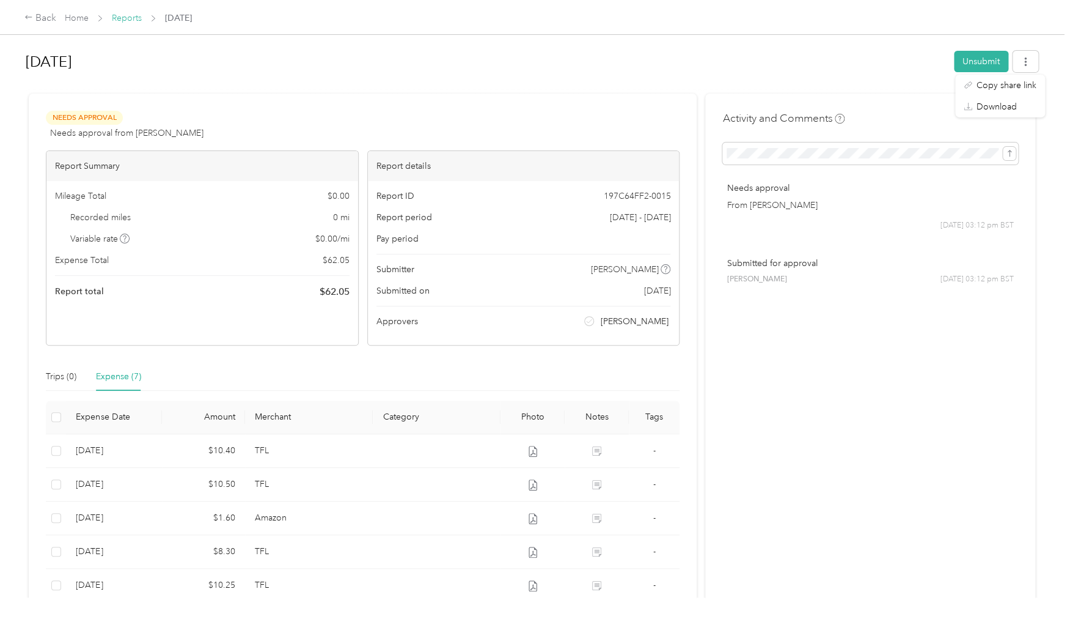
click at [123, 21] on link "Reports" at bounding box center [127, 18] width 30 height 10
